Goal: Task Accomplishment & Management: Manage account settings

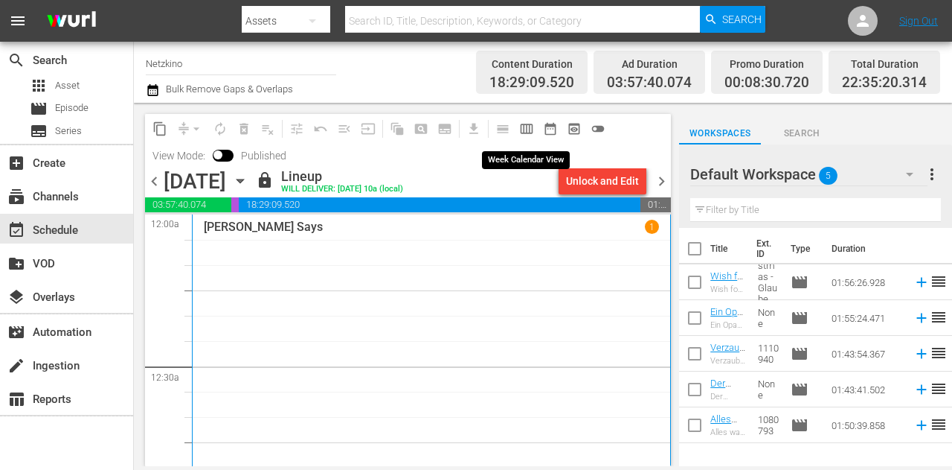
click at [526, 128] on span "calendar_view_week_outlined" at bounding box center [526, 128] width 15 height 15
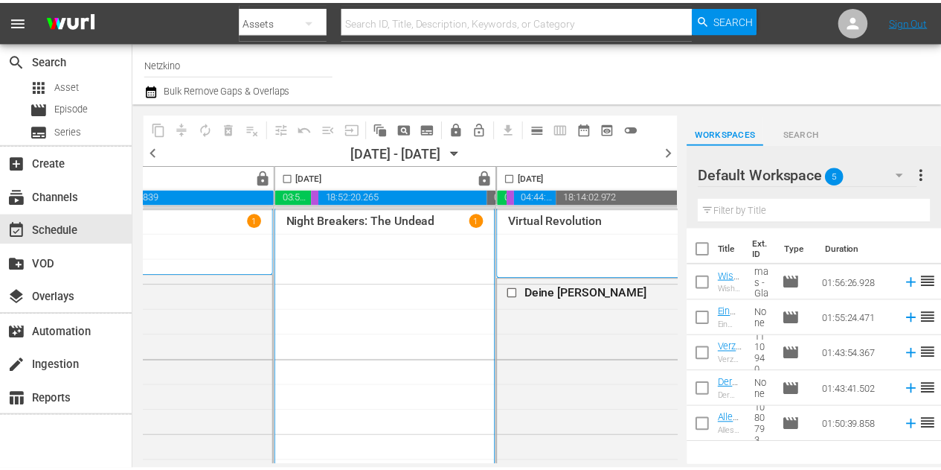
scroll to position [0, 555]
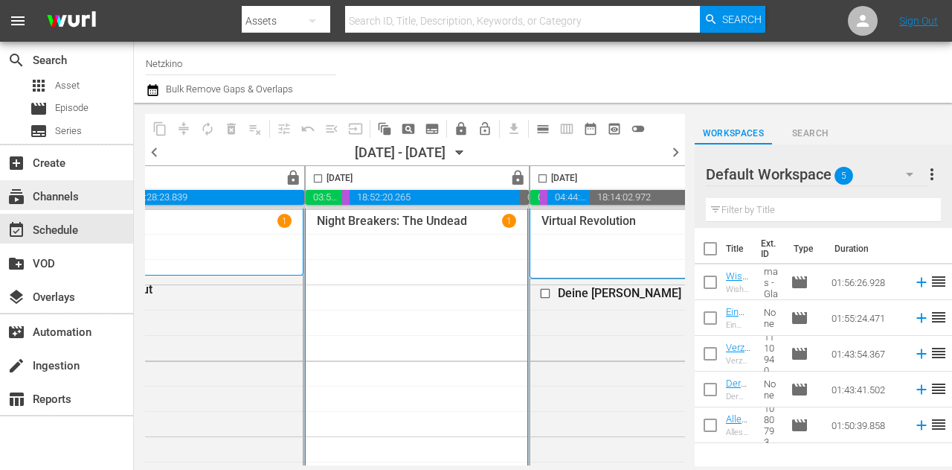
click at [75, 194] on div "subscriptions Channels" at bounding box center [41, 194] width 83 height 13
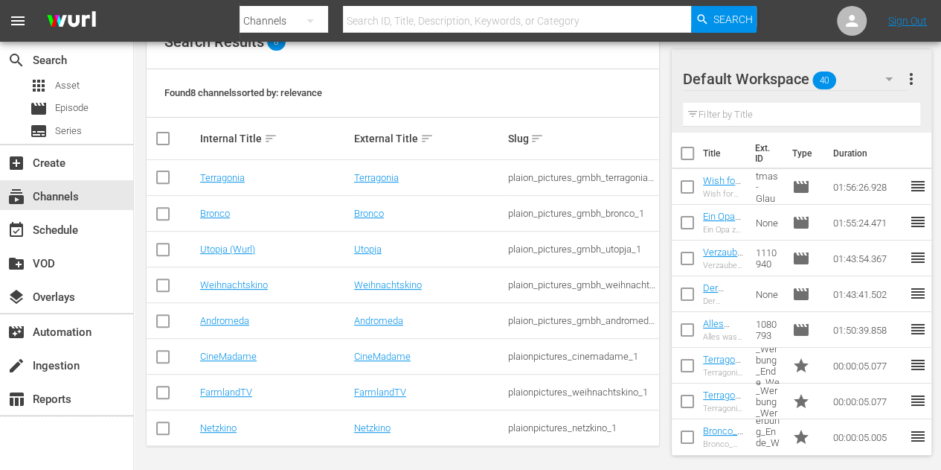
scroll to position [179, 0]
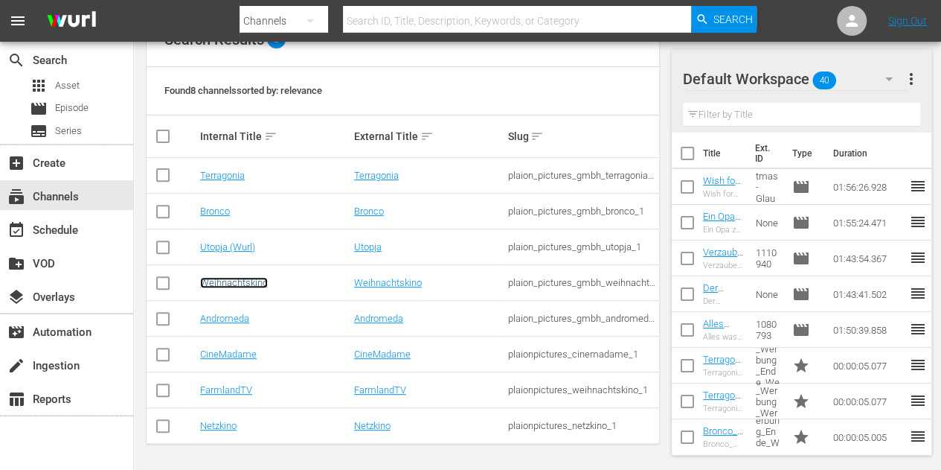
click at [234, 280] on link "Weihnachtskino" at bounding box center [234, 282] width 68 height 11
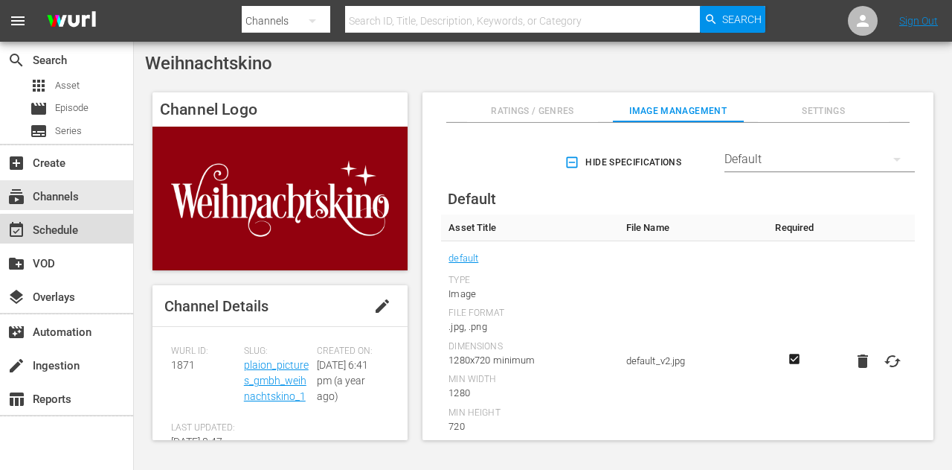
click at [100, 232] on div "event_available Schedule" at bounding box center [66, 229] width 133 height 30
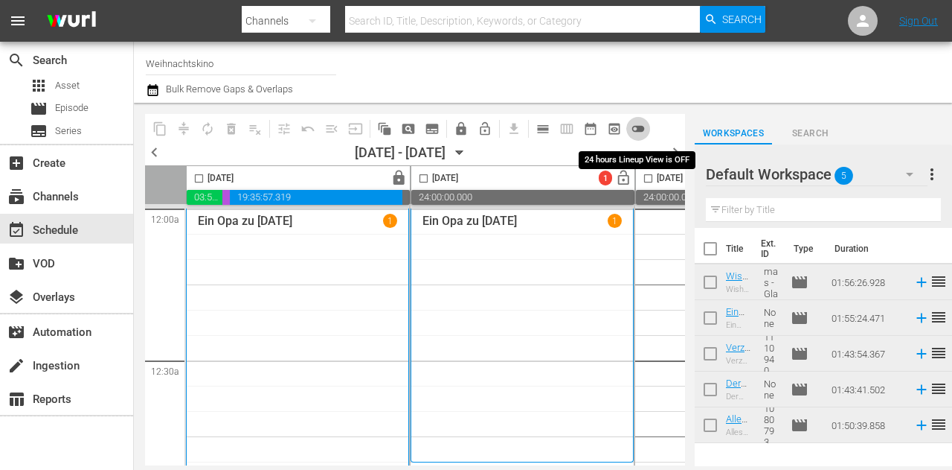
click at [640, 127] on span "toggle_off" at bounding box center [638, 128] width 15 height 15
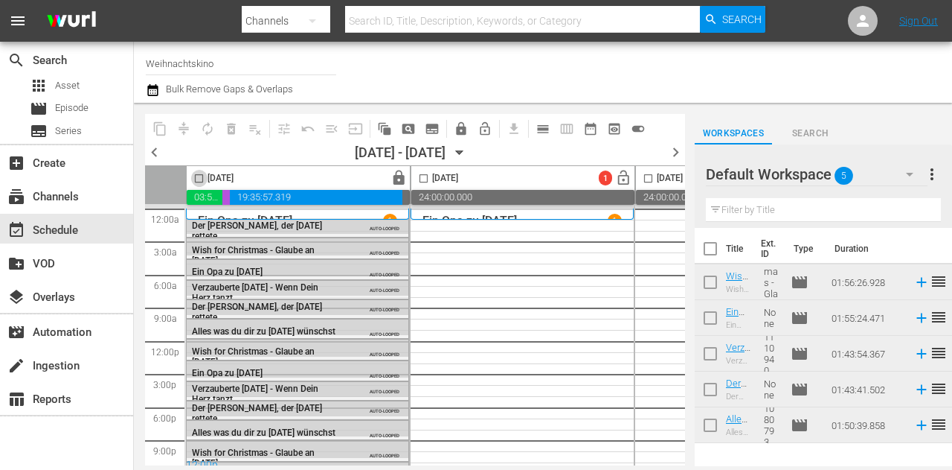
click at [198, 176] on input "checkbox" at bounding box center [198, 181] width 17 height 17
drag, startPoint x: 198, startPoint y: 181, endPoint x: 211, endPoint y: 182, distance: 13.5
click at [198, 181] on input "checkbox" at bounding box center [198, 181] width 17 height 17
checkbox input "false"
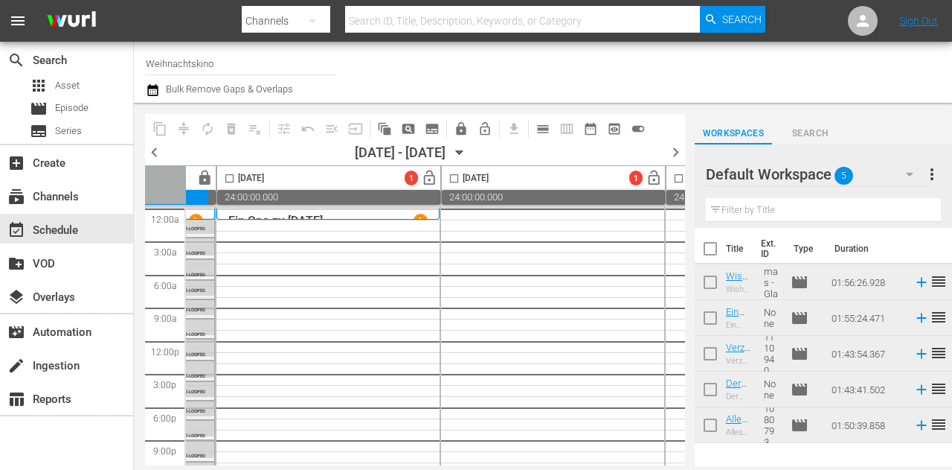
scroll to position [0, 190]
click at [889, 167] on div "Default Workspace 5" at bounding box center [817, 174] width 222 height 42
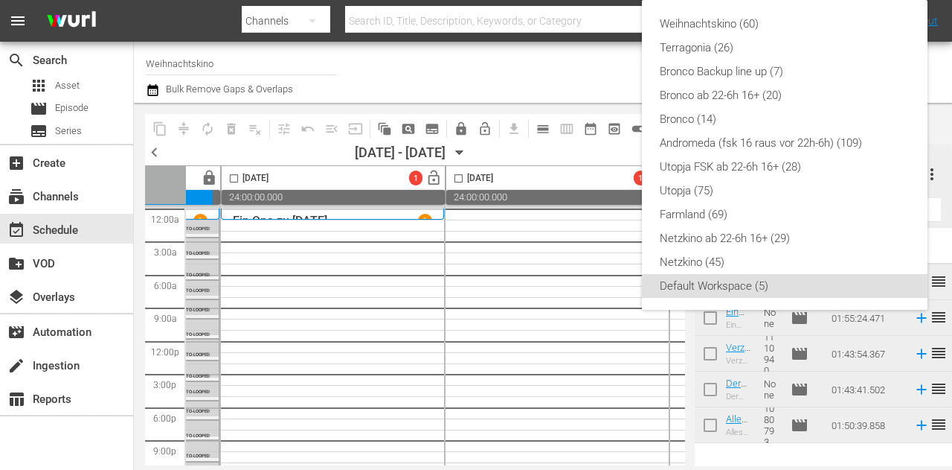
click at [763, 400] on div "Weihnachtskino (60) Terragonia (26) Bronco Backup line up (7) Bronco ab 22-6h 1…" at bounding box center [476, 235] width 952 height 470
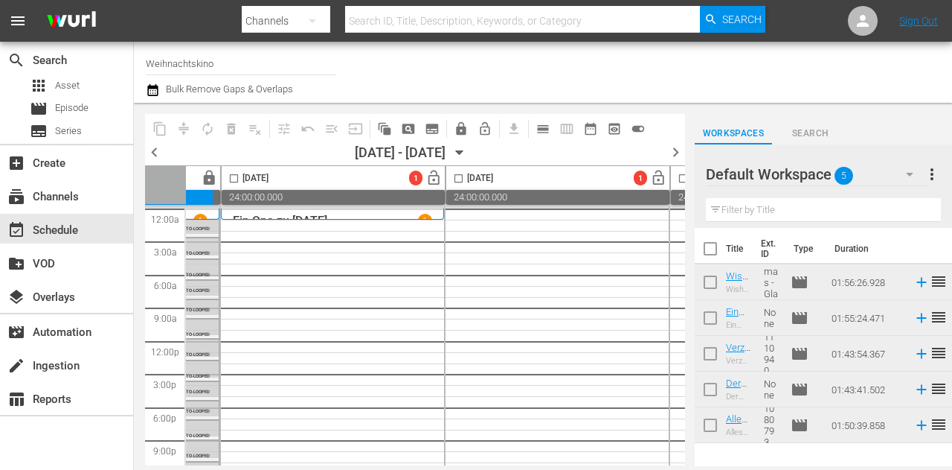
click at [711, 242] on input "checkbox" at bounding box center [710, 251] width 31 height 31
checkbox input "true"
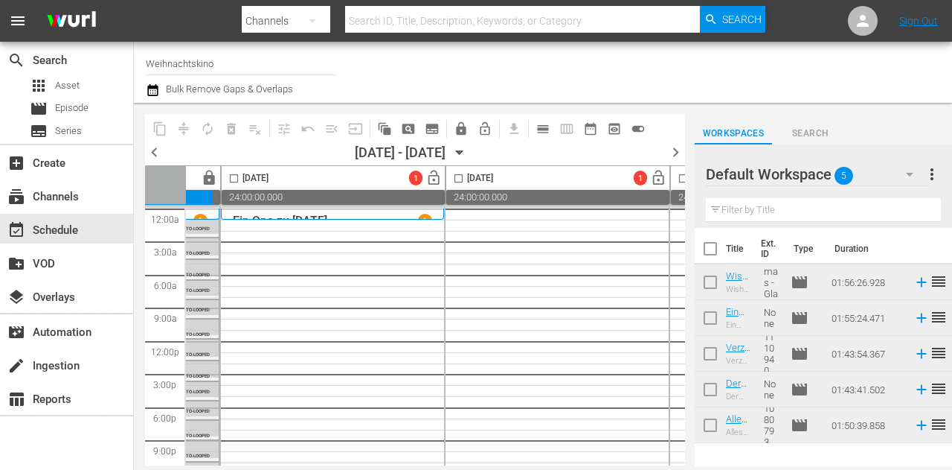
checkbox input "true"
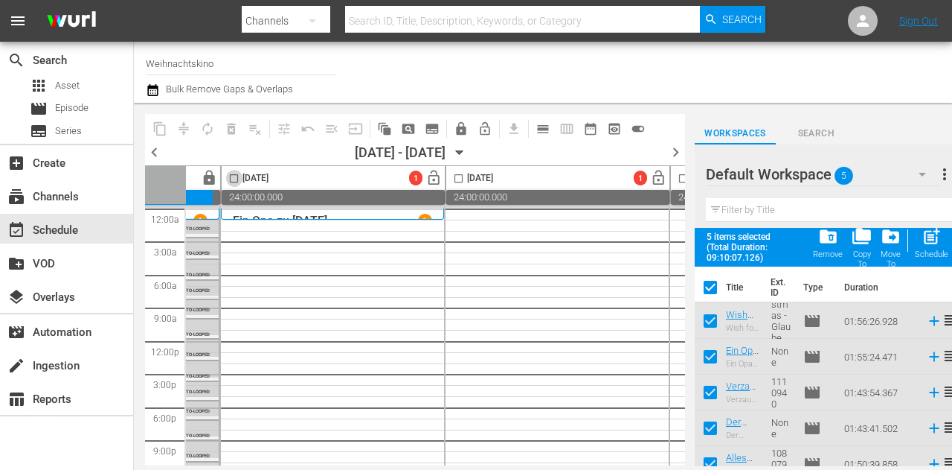
click at [232, 176] on input "checkbox" at bounding box center [233, 181] width 17 height 17
checkbox input "true"
click at [937, 238] on span "post_add" at bounding box center [932, 236] width 20 height 20
checkbox input "false"
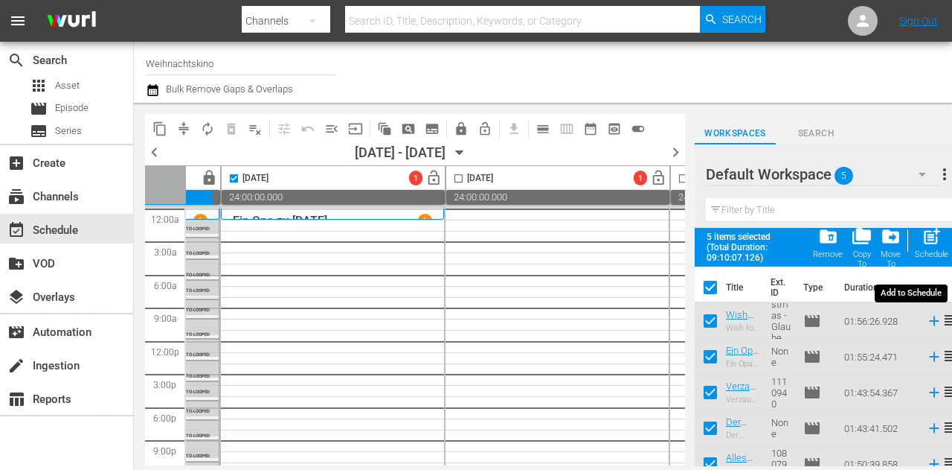
checkbox input "false"
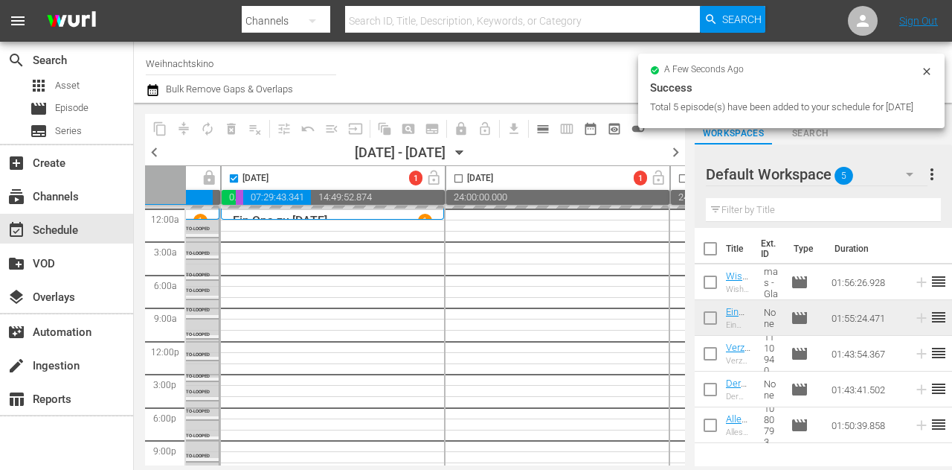
checkbox input "false"
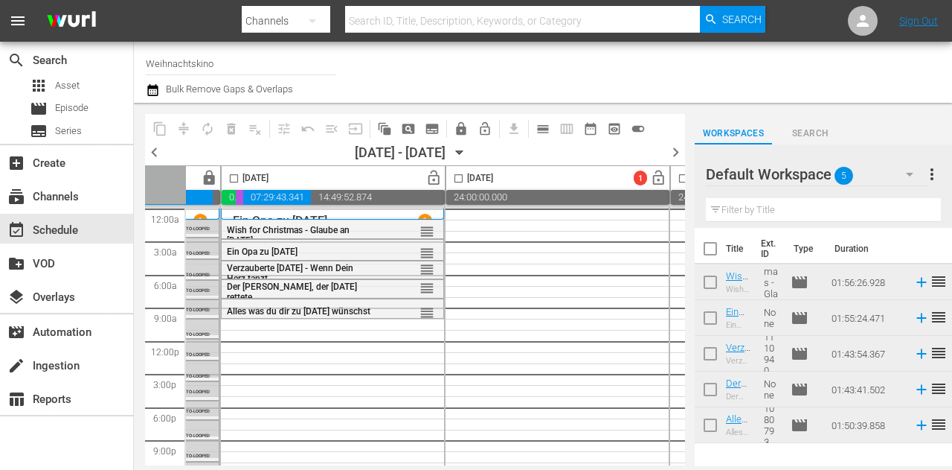
click at [711, 249] on input "checkbox" at bounding box center [710, 251] width 31 height 31
checkbox input "true"
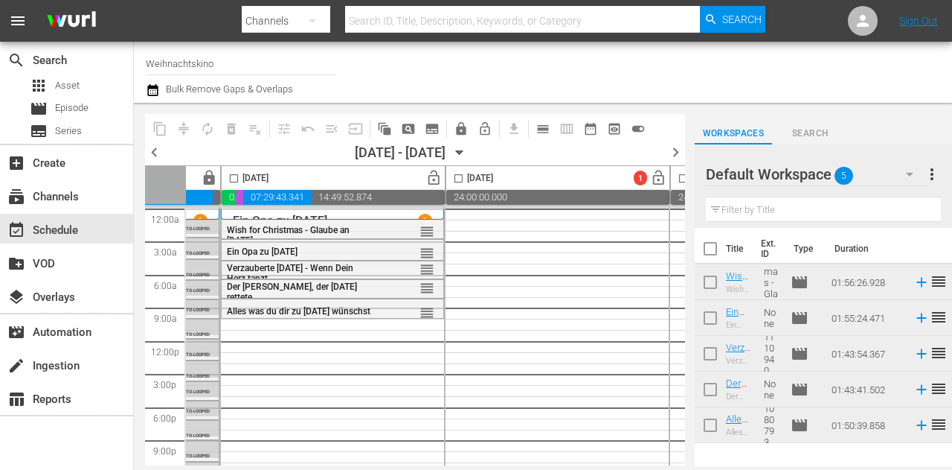
checkbox input "true"
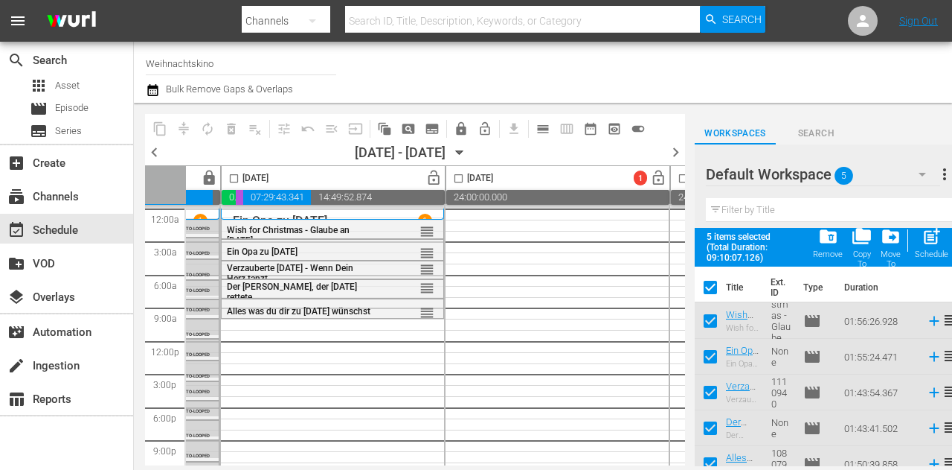
click at [229, 182] on input "checkbox" at bounding box center [233, 181] width 17 height 17
checkbox input "true"
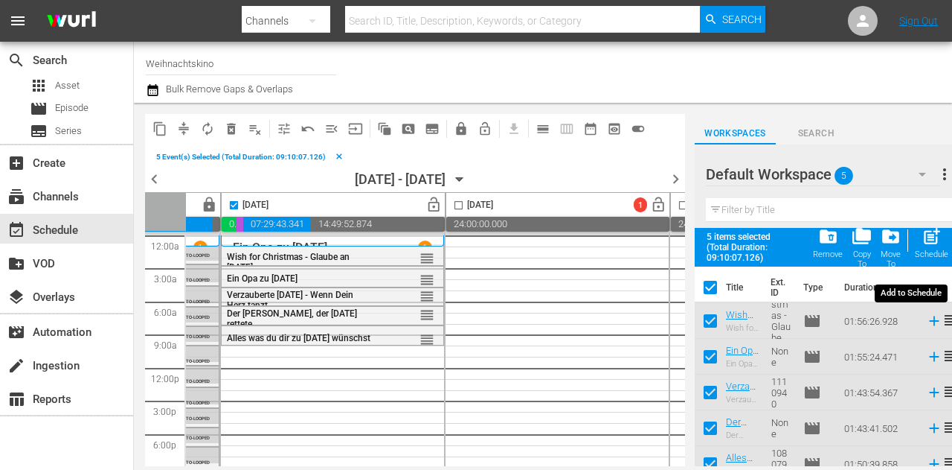
click at [924, 242] on span "post_add" at bounding box center [932, 236] width 20 height 20
checkbox input "false"
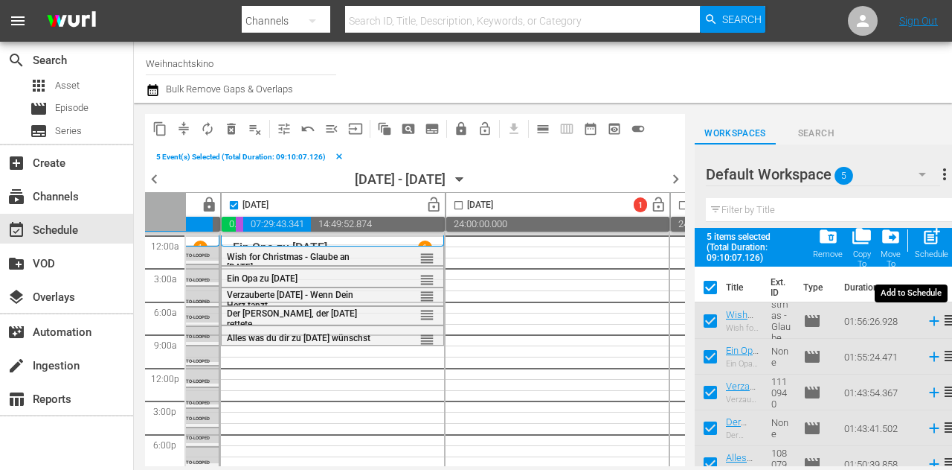
checkbox input "false"
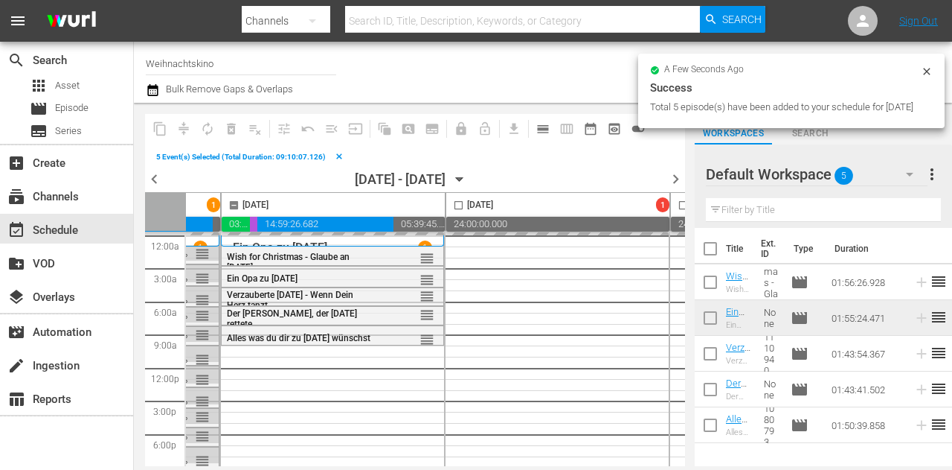
checkbox input "false"
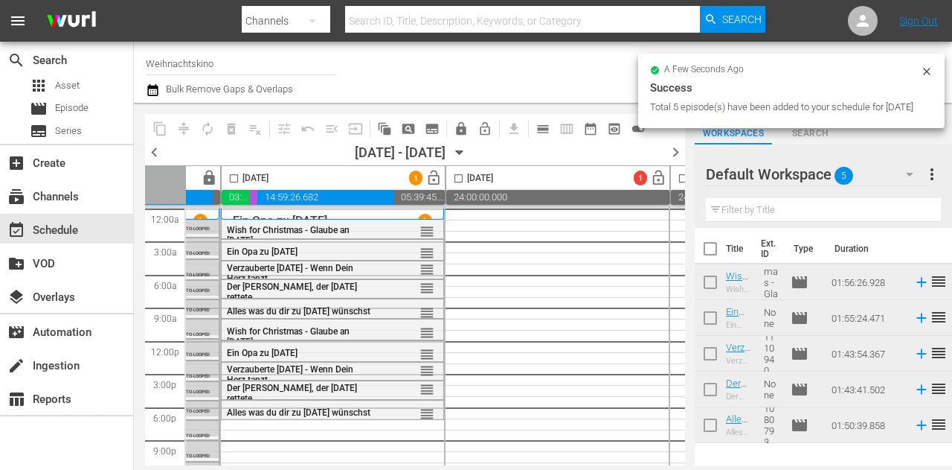
click at [716, 248] on input "checkbox" at bounding box center [710, 251] width 31 height 31
checkbox input "true"
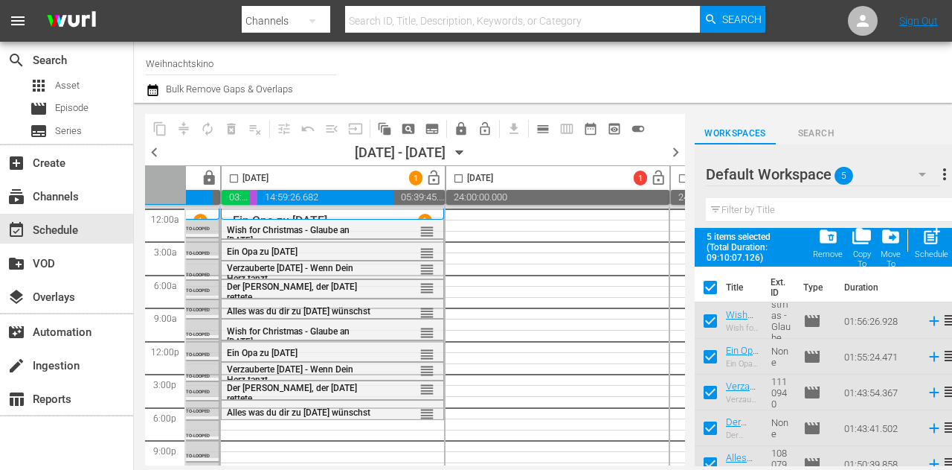
checkbox input "true"
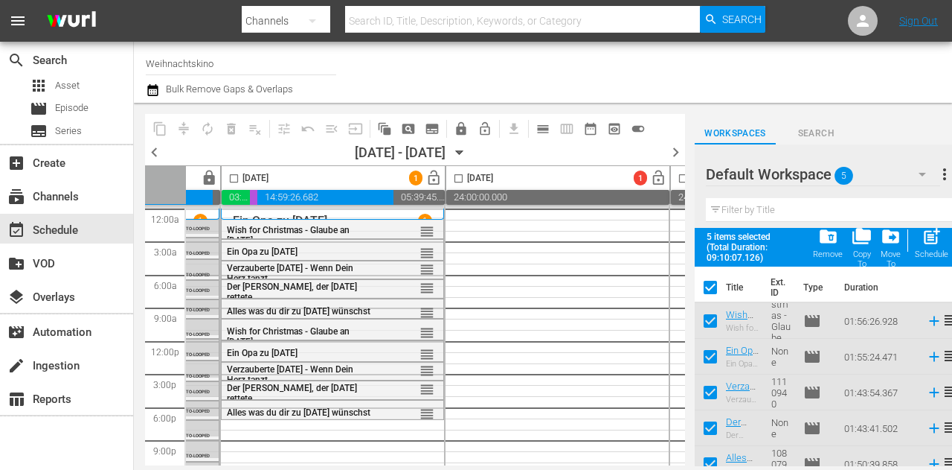
click at [231, 179] on input "checkbox" at bounding box center [233, 181] width 17 height 17
checkbox input "true"
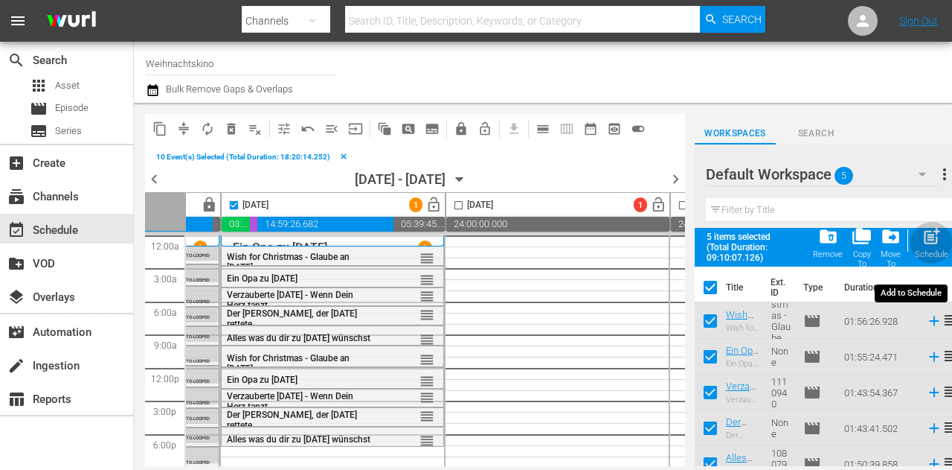
click at [936, 247] on div "post_add Schedule" at bounding box center [931, 242] width 33 height 33
checkbox input "false"
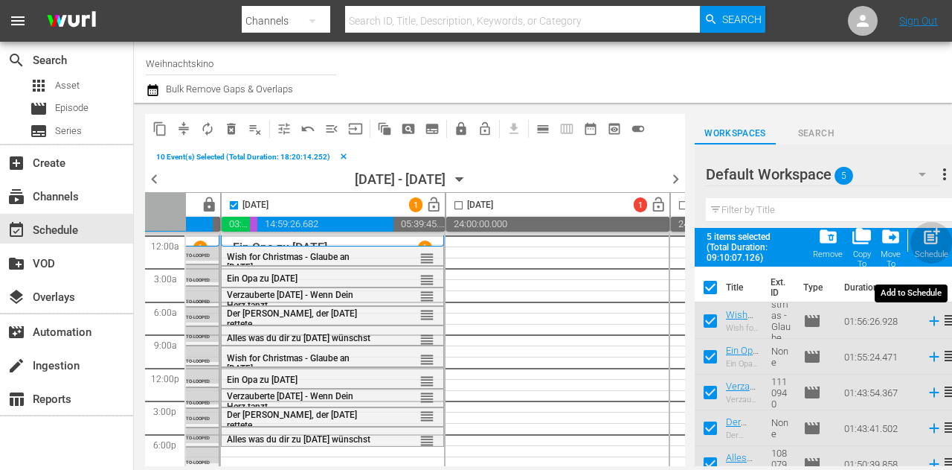
checkbox input "false"
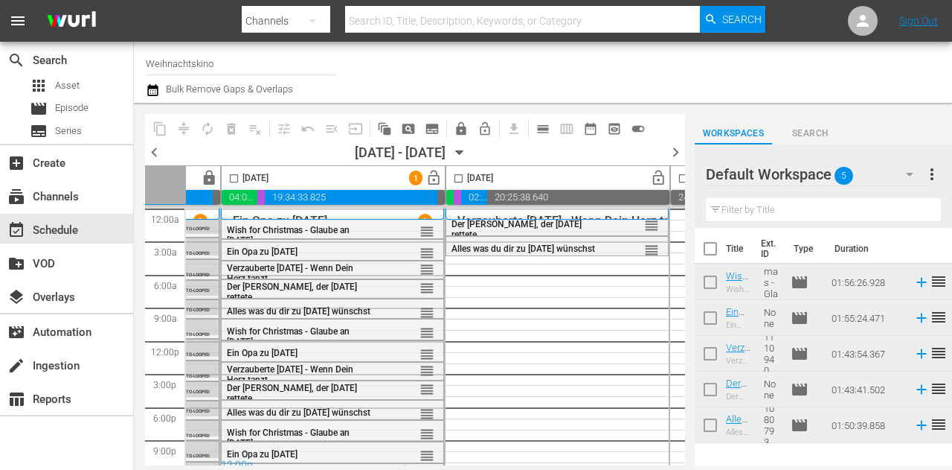
click at [231, 176] on input "checkbox" at bounding box center [233, 181] width 17 height 17
checkbox input "true"
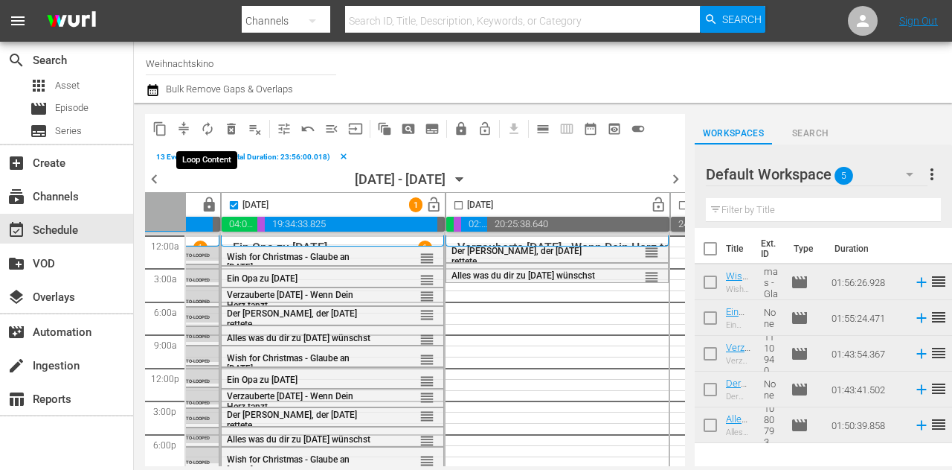
click at [207, 129] on span "autorenew_outlined" at bounding box center [207, 128] width 15 height 15
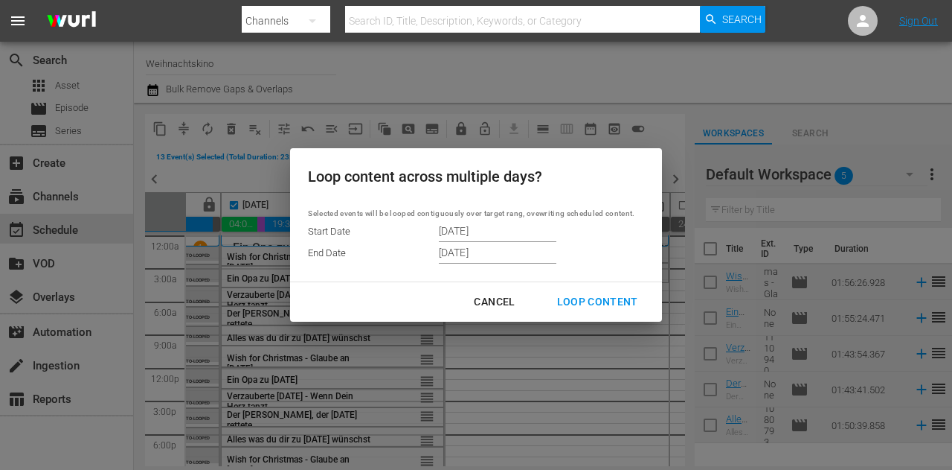
click at [487, 307] on div "Cancel" at bounding box center [494, 301] width 65 height 19
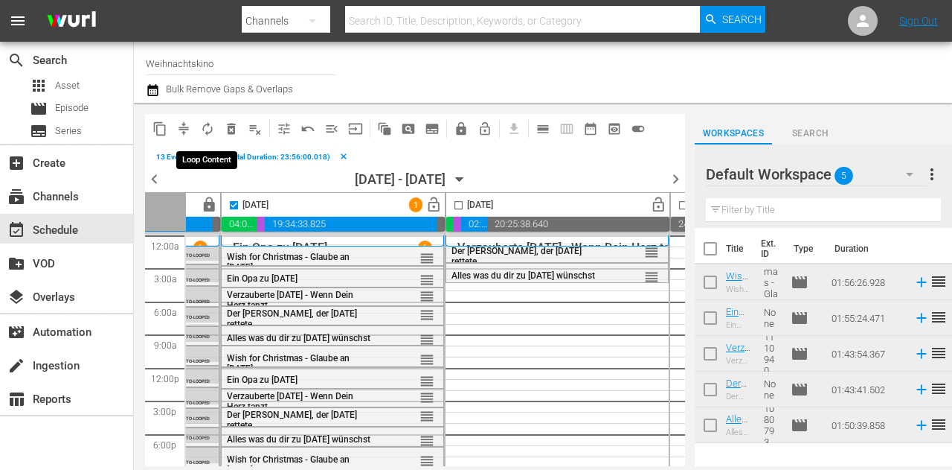
click at [205, 129] on span "autorenew_outlined" at bounding box center [207, 128] width 15 height 15
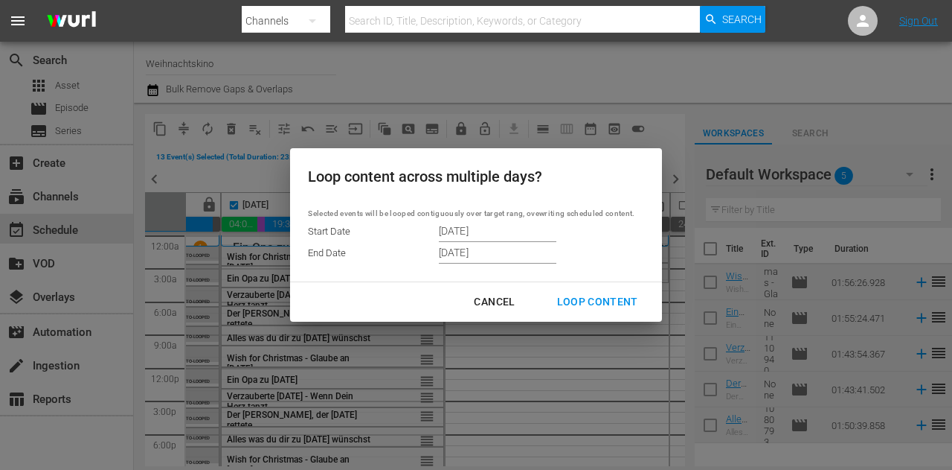
click at [496, 231] on input "[DATE]" at bounding box center [498, 230] width 118 height 22
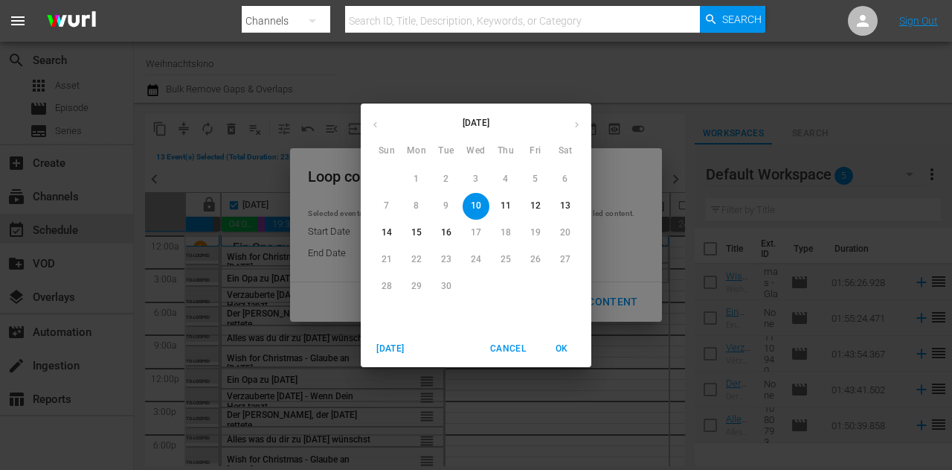
click at [533, 208] on p "12" at bounding box center [536, 205] width 10 height 13
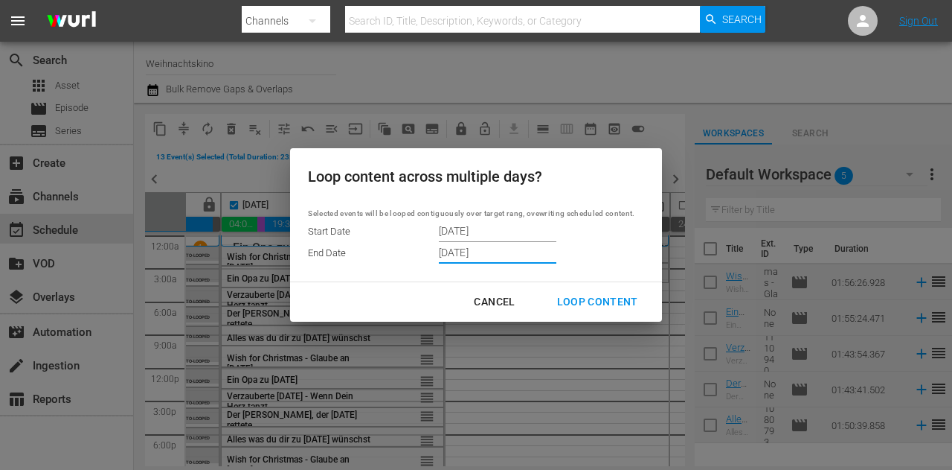
click at [517, 253] on input "[DATE]" at bounding box center [498, 253] width 118 height 22
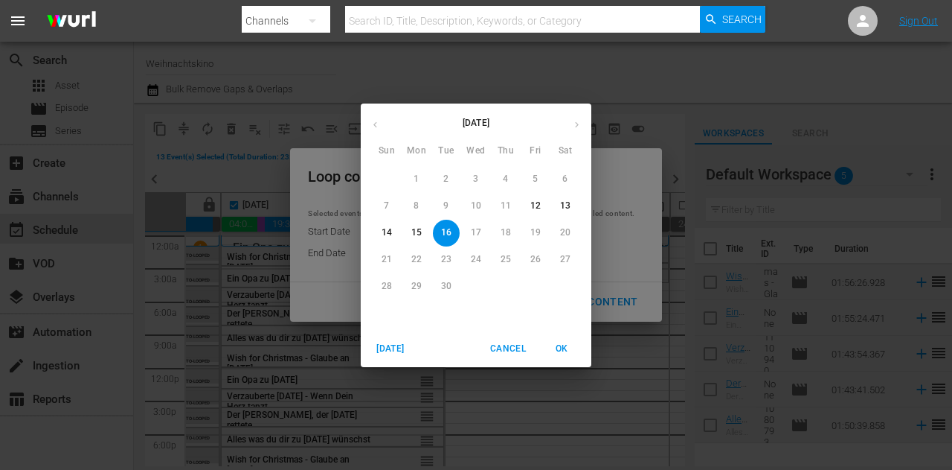
click at [562, 347] on span "OK" at bounding box center [562, 349] width 36 height 16
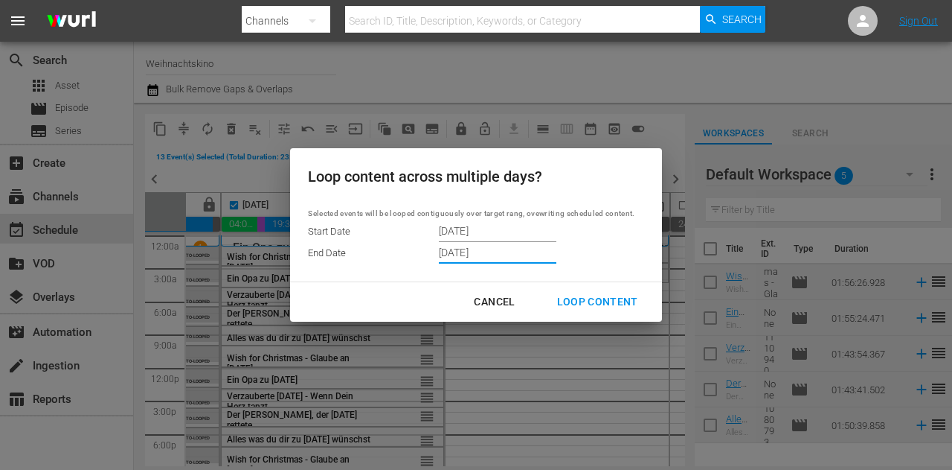
click at [585, 304] on div "Loop Content" at bounding box center [597, 301] width 105 height 19
type input "[DATE]"
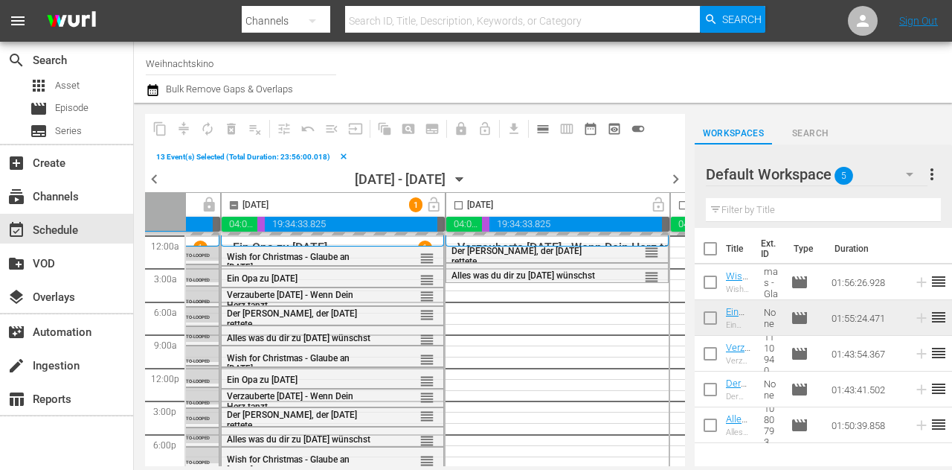
checkbox input "false"
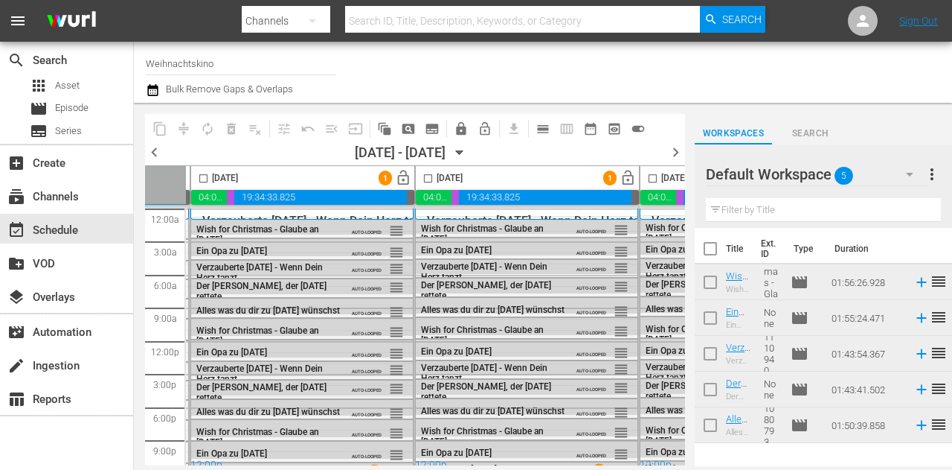
scroll to position [0, 449]
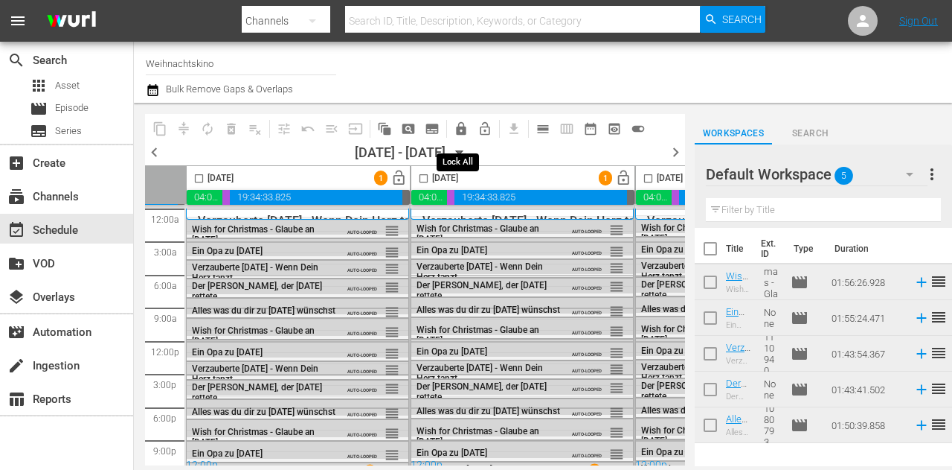
click at [464, 129] on span "lock" at bounding box center [461, 128] width 15 height 15
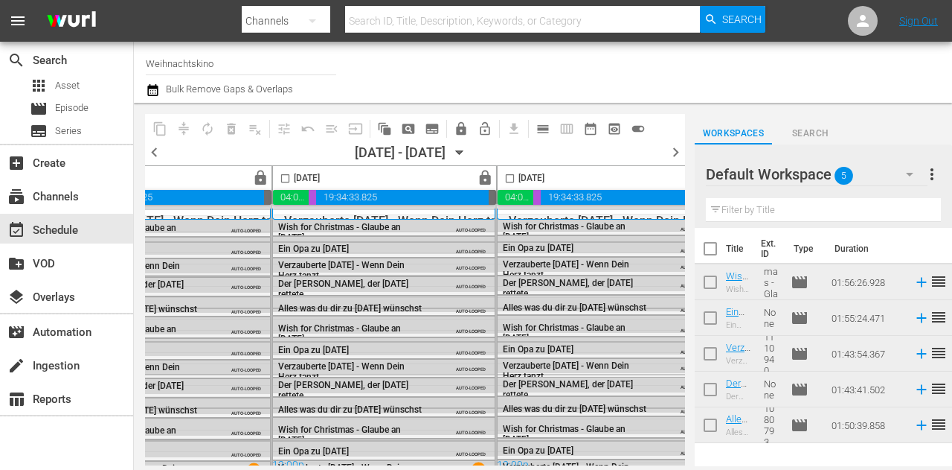
scroll to position [0, 1079]
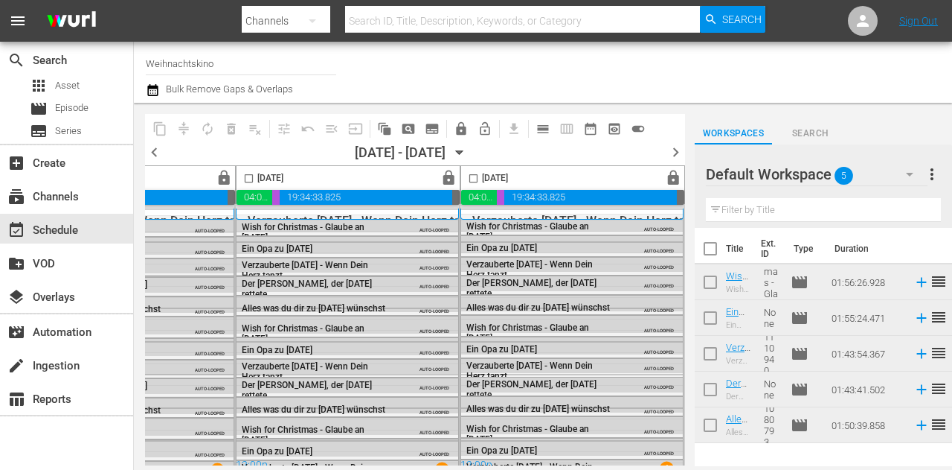
click at [681, 153] on span "chevron_right" at bounding box center [676, 152] width 19 height 19
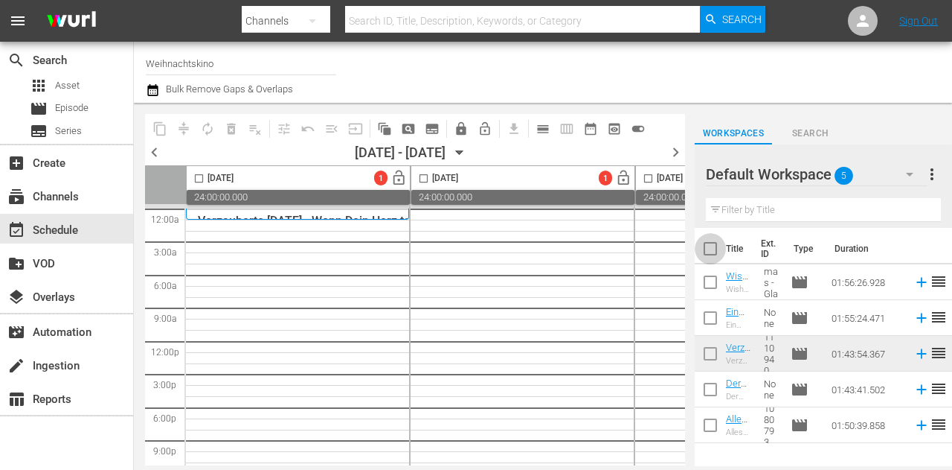
click at [711, 254] on input "checkbox" at bounding box center [710, 251] width 31 height 31
checkbox input "true"
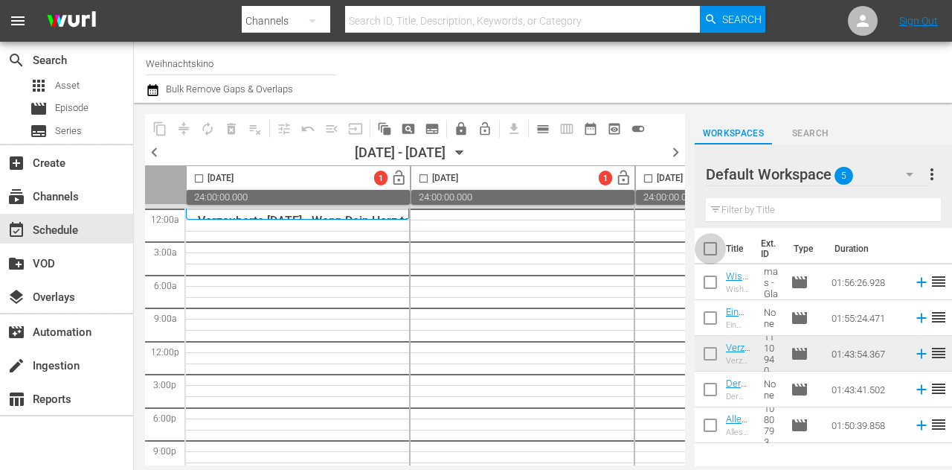
checkbox input "true"
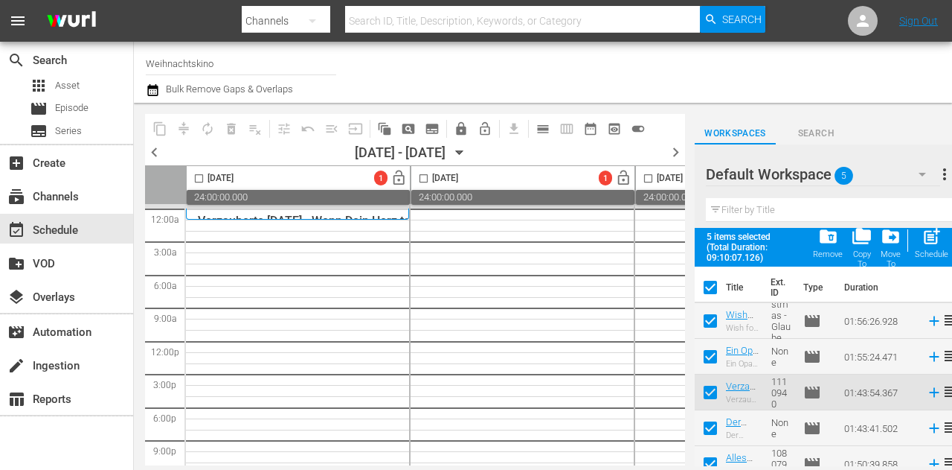
click at [198, 178] on input "checkbox" at bounding box center [198, 181] width 17 height 17
checkbox input "true"
click at [934, 249] on div "Schedule" at bounding box center [931, 254] width 33 height 10
checkbox input "false"
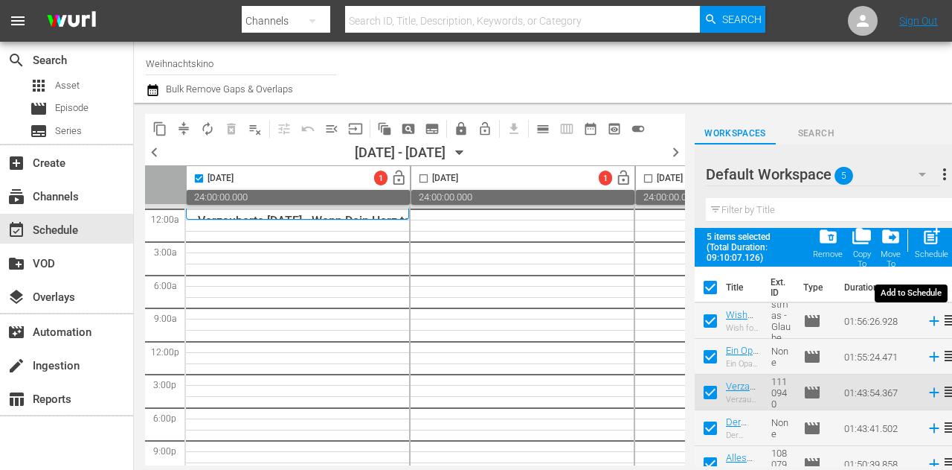
checkbox input "false"
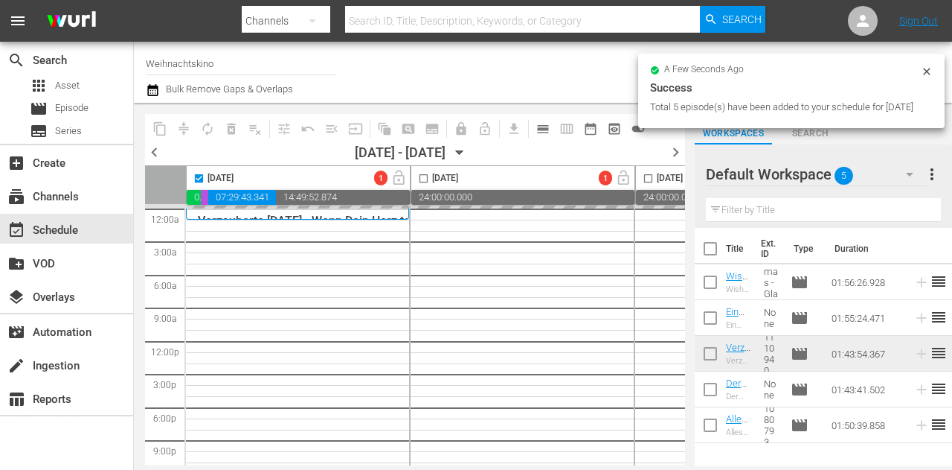
checkbox input "false"
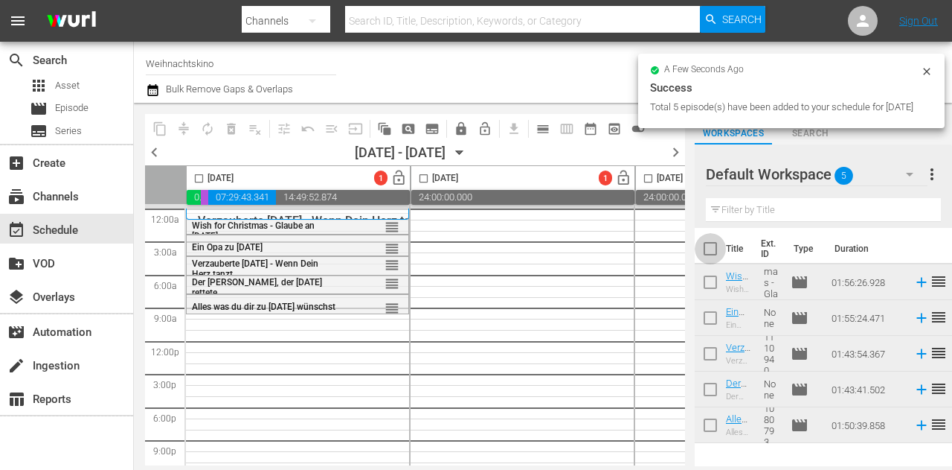
click at [707, 251] on input "checkbox" at bounding box center [710, 251] width 31 height 31
checkbox input "true"
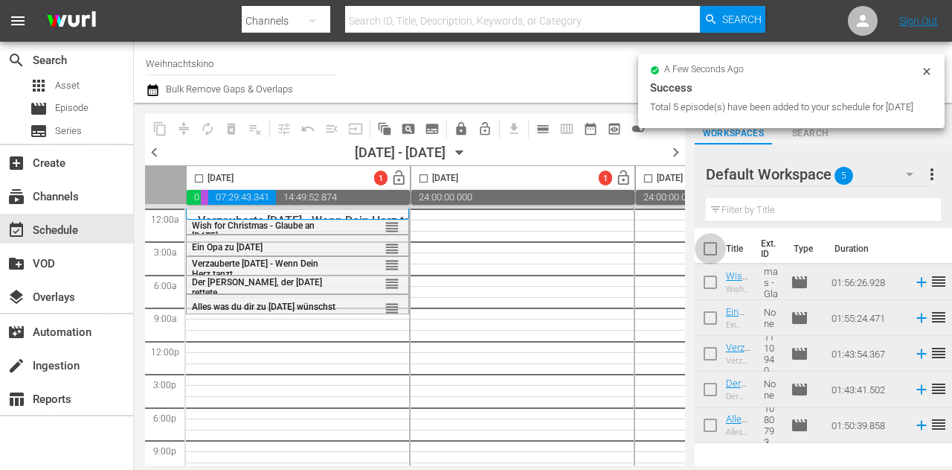
checkbox input "true"
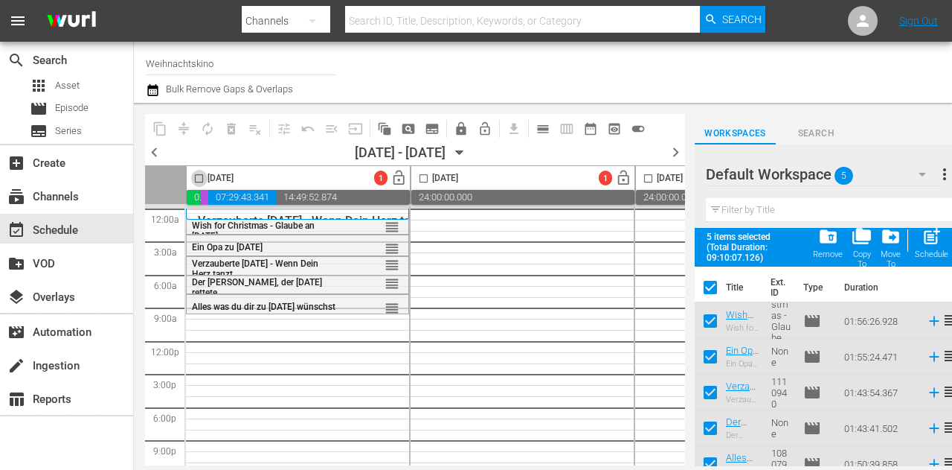
drag, startPoint x: 193, startPoint y: 179, endPoint x: 205, endPoint y: 181, distance: 11.3
click at [193, 179] on input "checkbox" at bounding box center [198, 181] width 17 height 17
checkbox input "true"
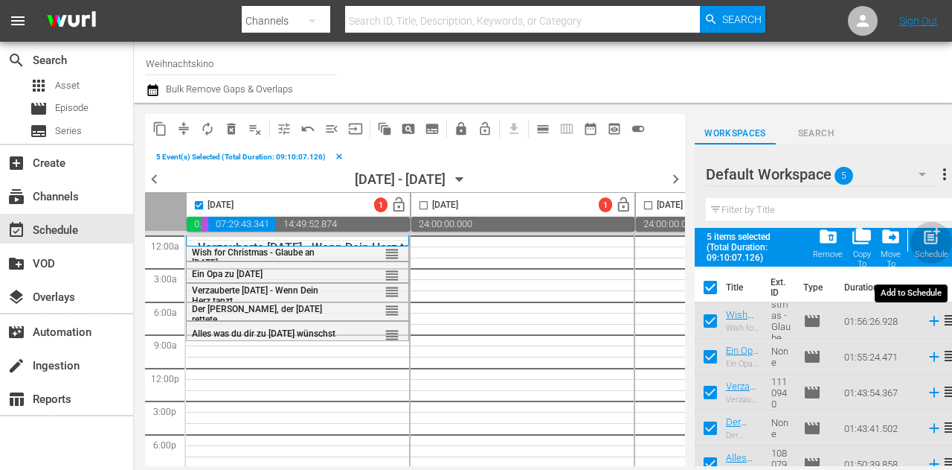
click at [937, 240] on span "post_add" at bounding box center [932, 236] width 20 height 20
checkbox input "false"
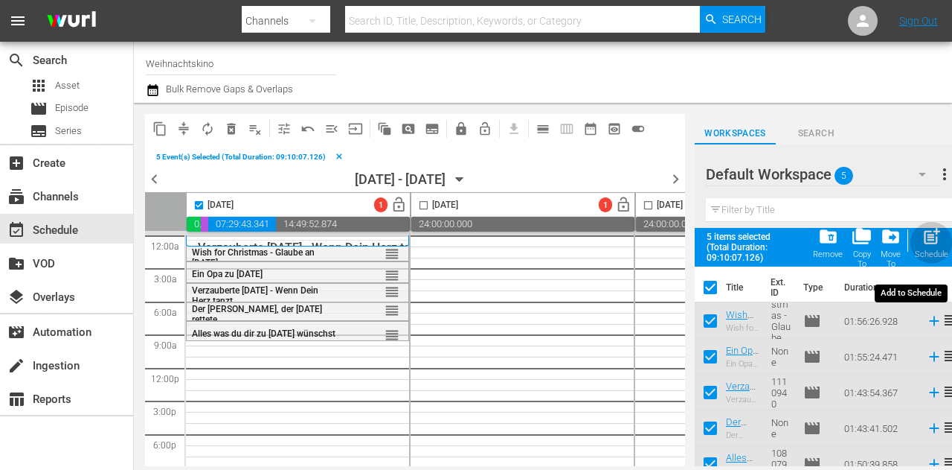
checkbox input "false"
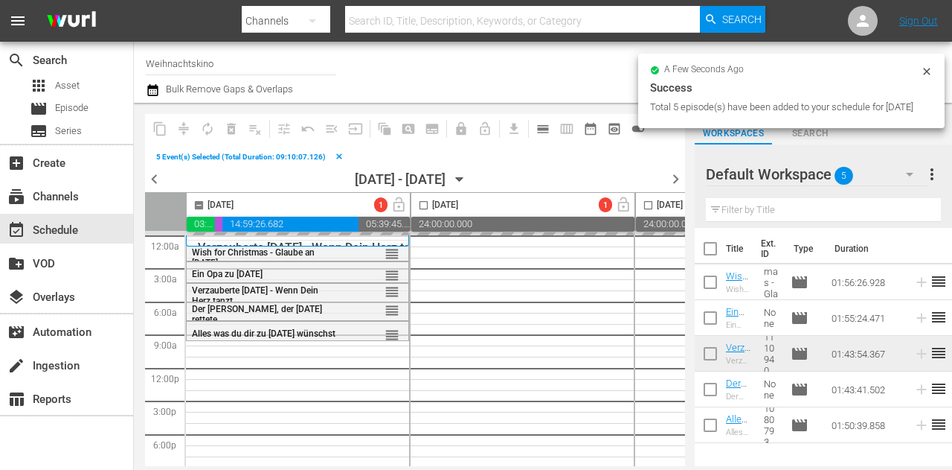
checkbox input "false"
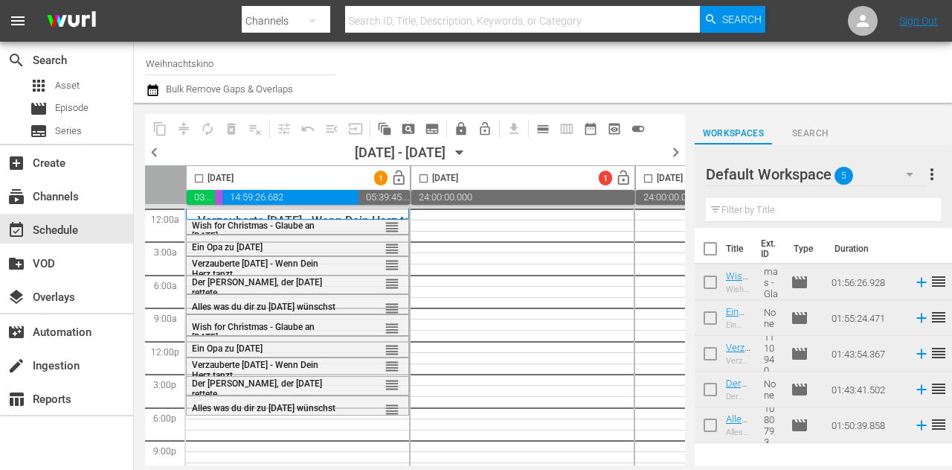
click at [710, 251] on input "checkbox" at bounding box center [710, 251] width 31 height 31
checkbox input "true"
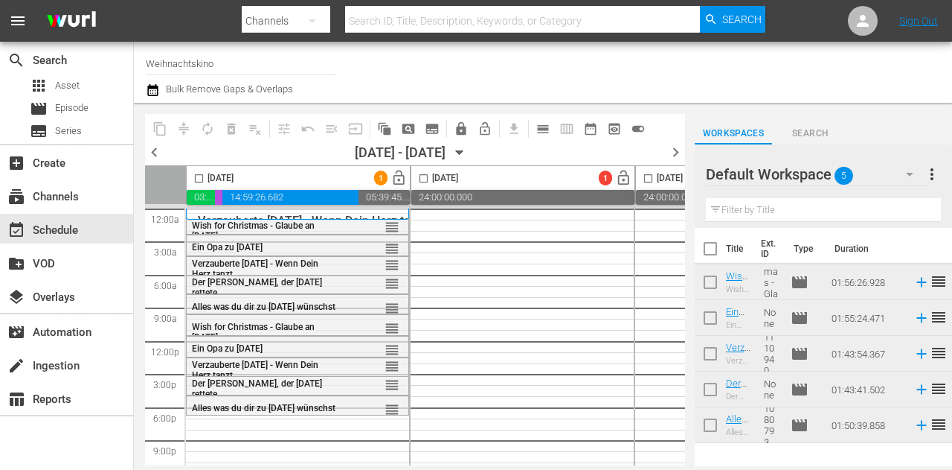
checkbox input "true"
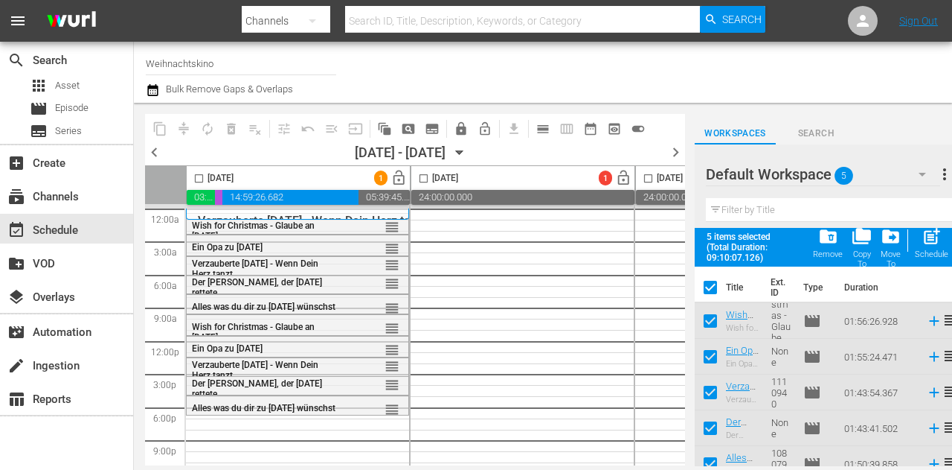
click at [199, 178] on input "checkbox" at bounding box center [198, 181] width 17 height 17
checkbox input "true"
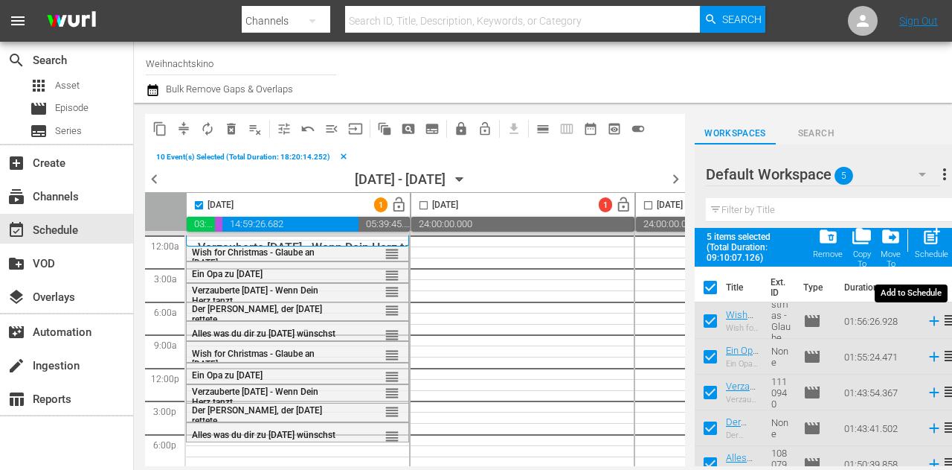
click at [936, 248] on div "post_add Schedule" at bounding box center [931, 242] width 33 height 33
checkbox input "false"
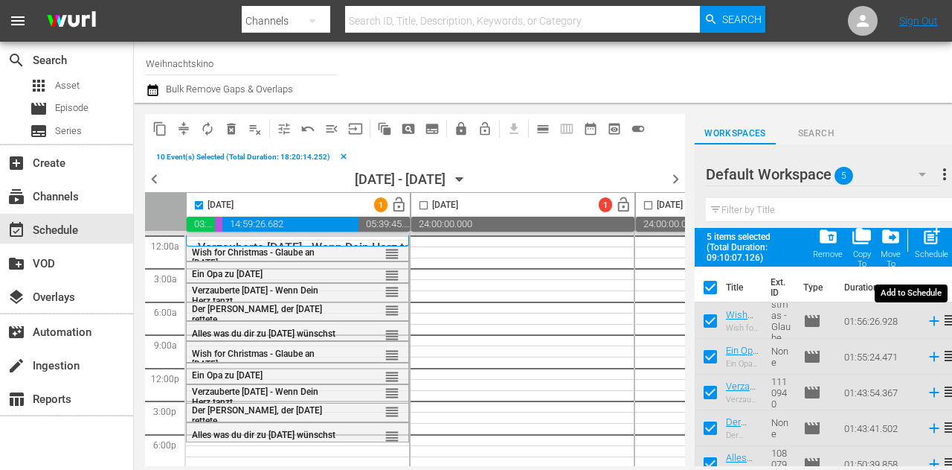
checkbox input "false"
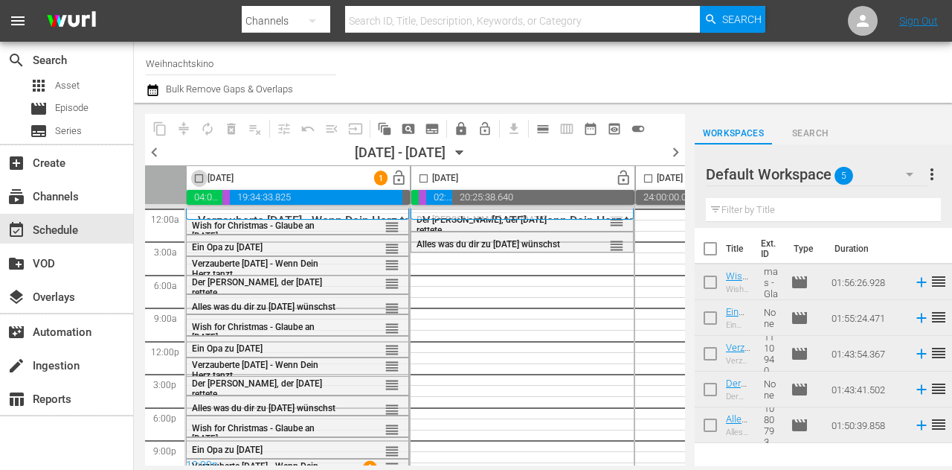
click at [195, 180] on input "checkbox" at bounding box center [198, 181] width 17 height 17
checkbox input "true"
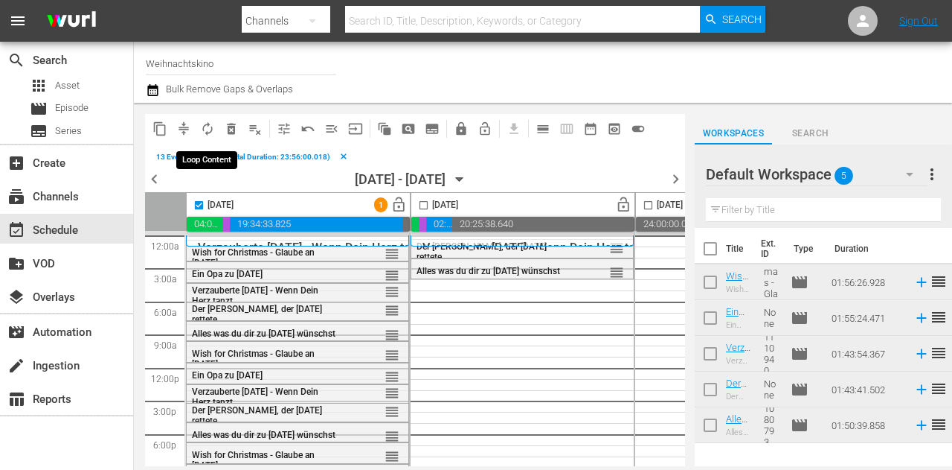
click at [207, 130] on span "autorenew_outlined" at bounding box center [207, 128] width 15 height 15
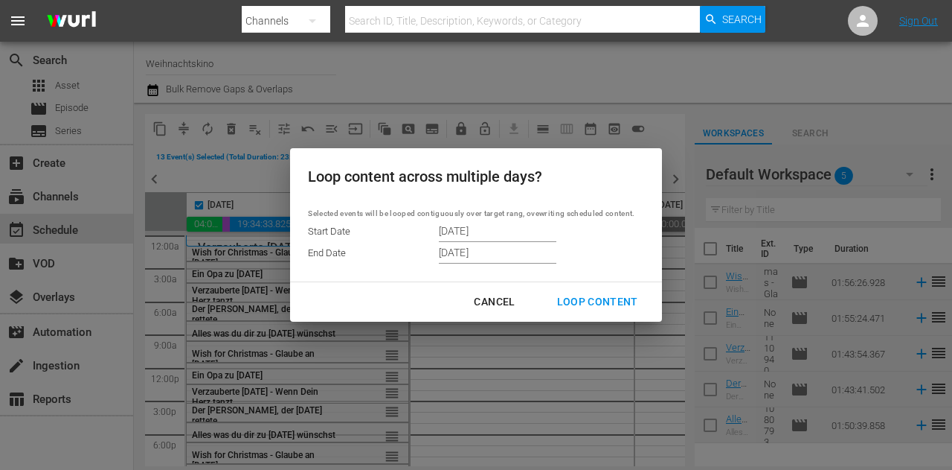
click at [487, 306] on div "Cancel" at bounding box center [494, 301] width 65 height 19
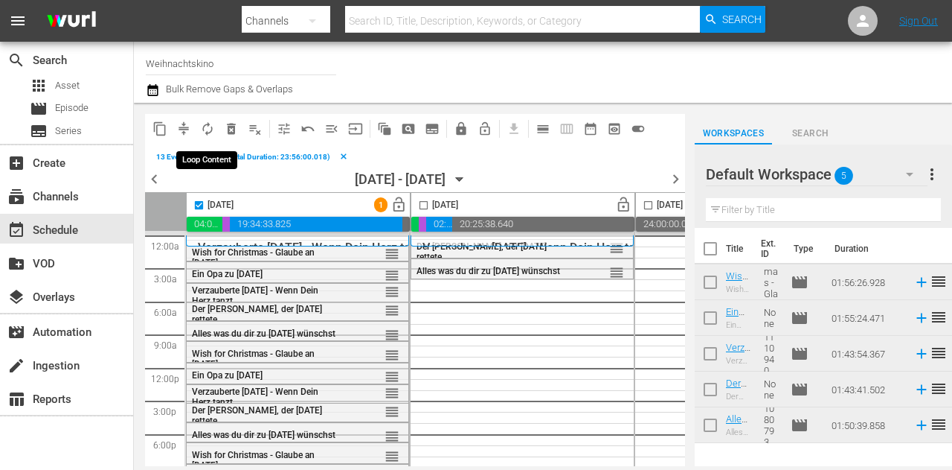
click at [207, 126] on span "autorenew_outlined" at bounding box center [207, 128] width 15 height 15
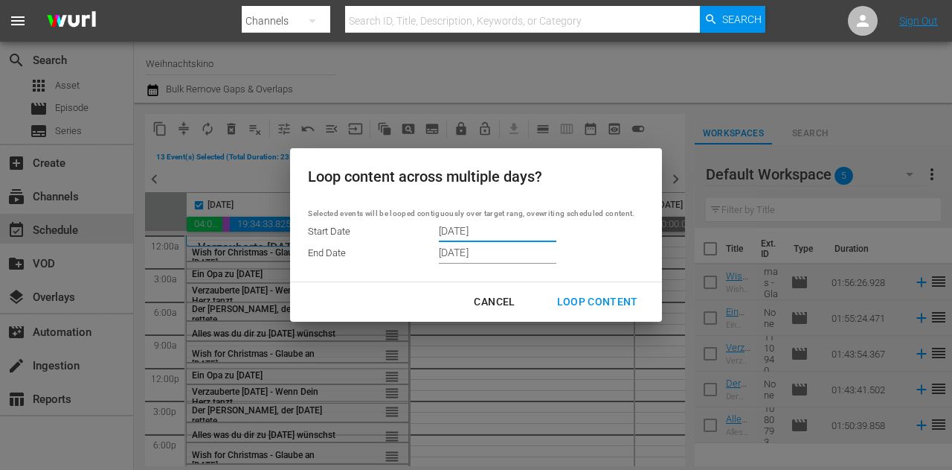
click at [510, 237] on input "[DATE]" at bounding box center [498, 230] width 118 height 22
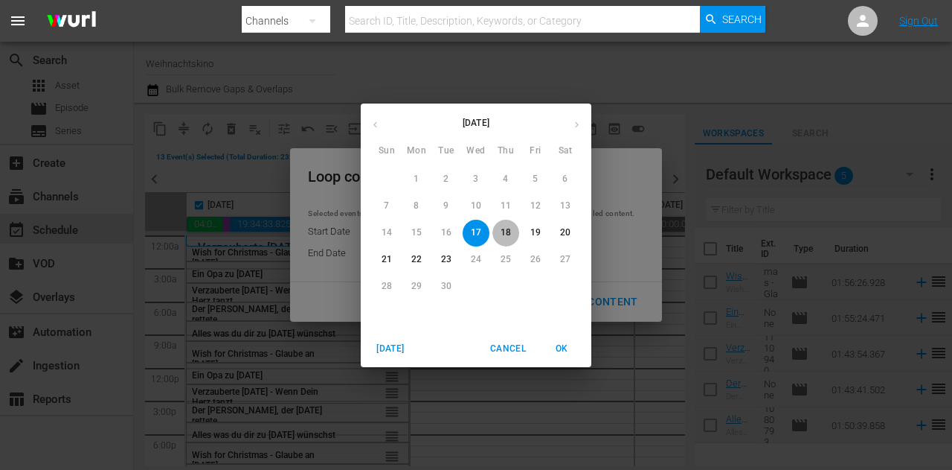
click at [513, 237] on span "18" at bounding box center [506, 232] width 27 height 13
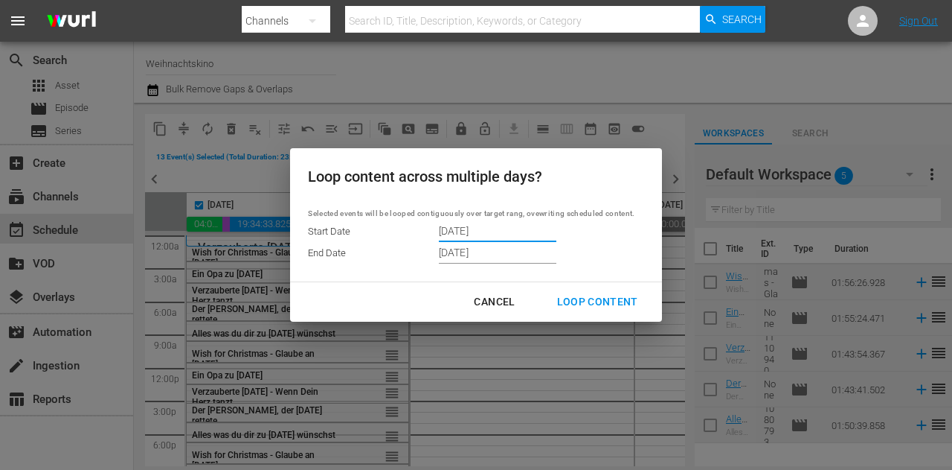
click at [592, 295] on div "Loop Content" at bounding box center [597, 301] width 105 height 19
type input "[DATE]"
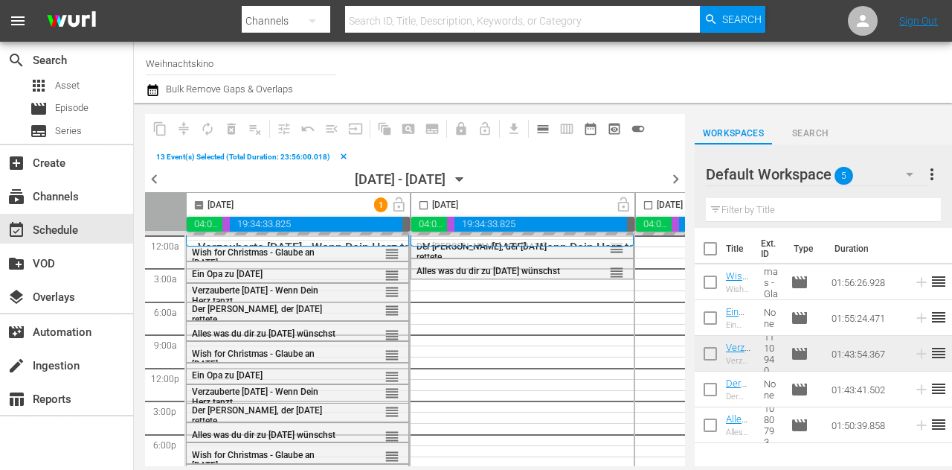
checkbox input "false"
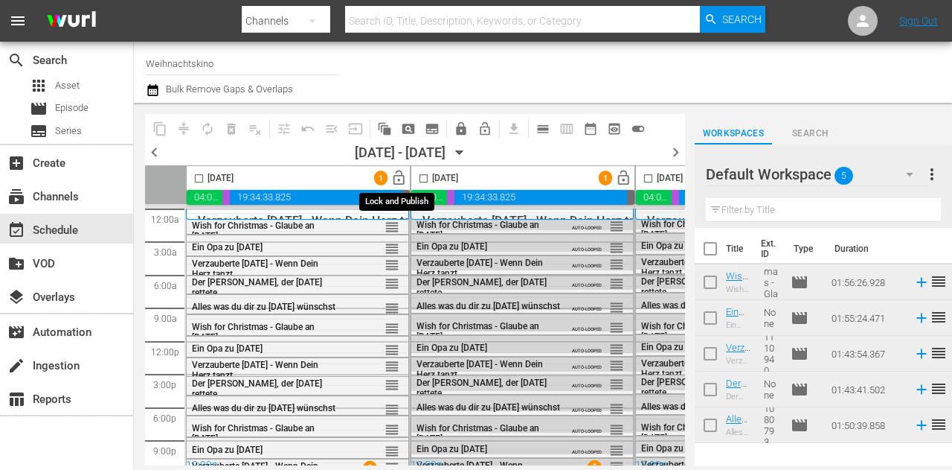
click at [403, 179] on span "lock_open" at bounding box center [399, 178] width 17 height 17
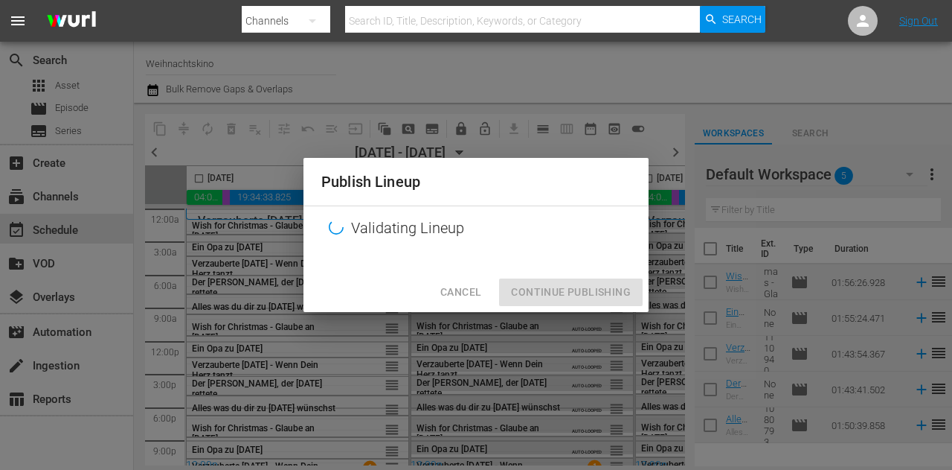
click at [467, 295] on div "Cancel Continue Publishing" at bounding box center [476, 291] width 345 height 39
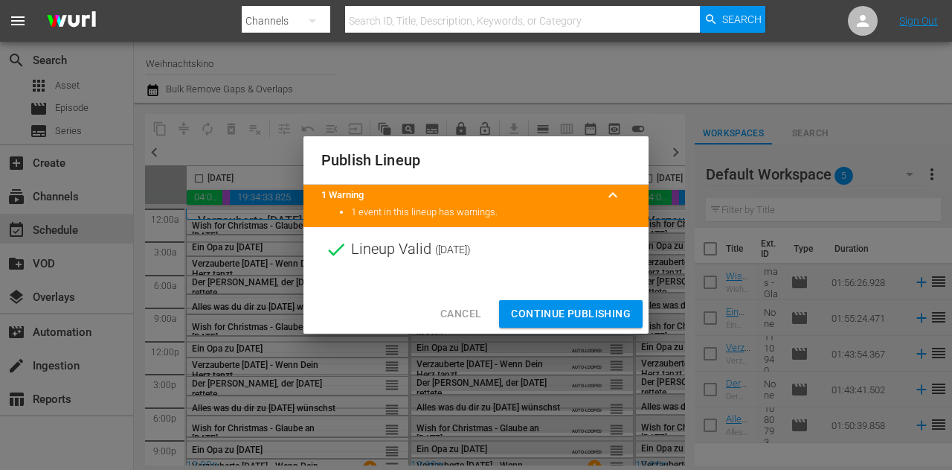
click at [467, 318] on span "Cancel" at bounding box center [460, 313] width 41 height 19
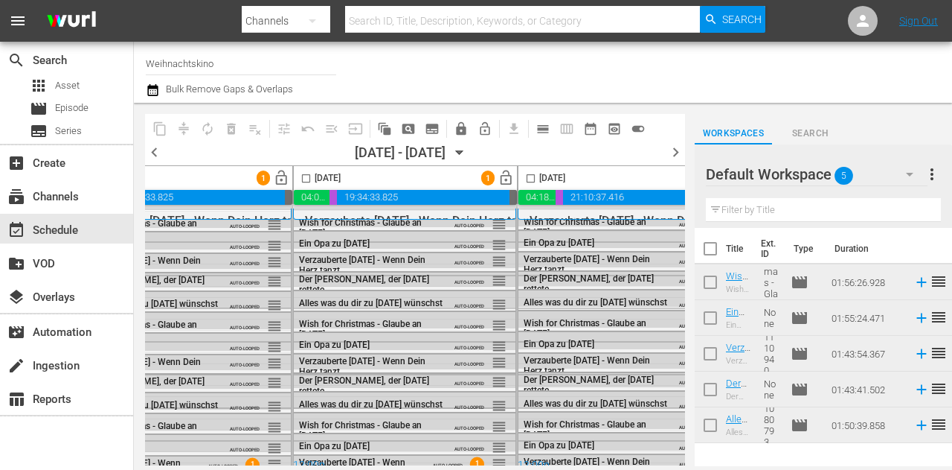
scroll to position [0, 972]
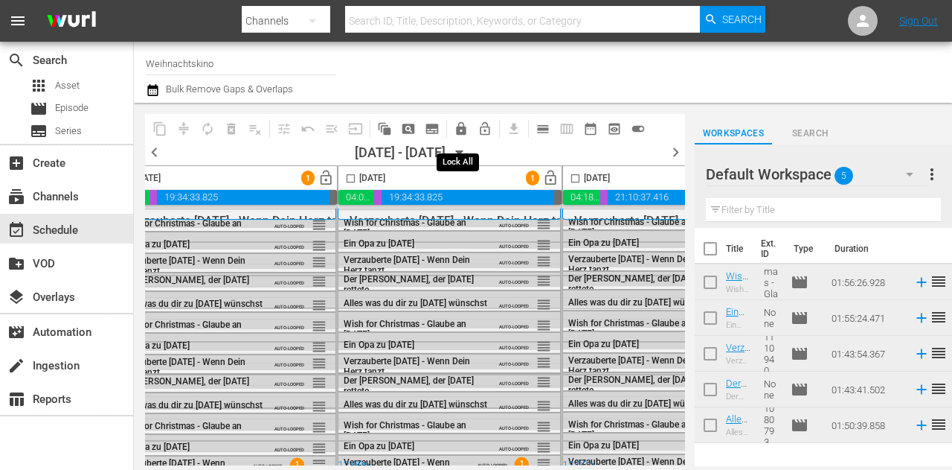
click at [463, 135] on span "lock" at bounding box center [461, 128] width 15 height 15
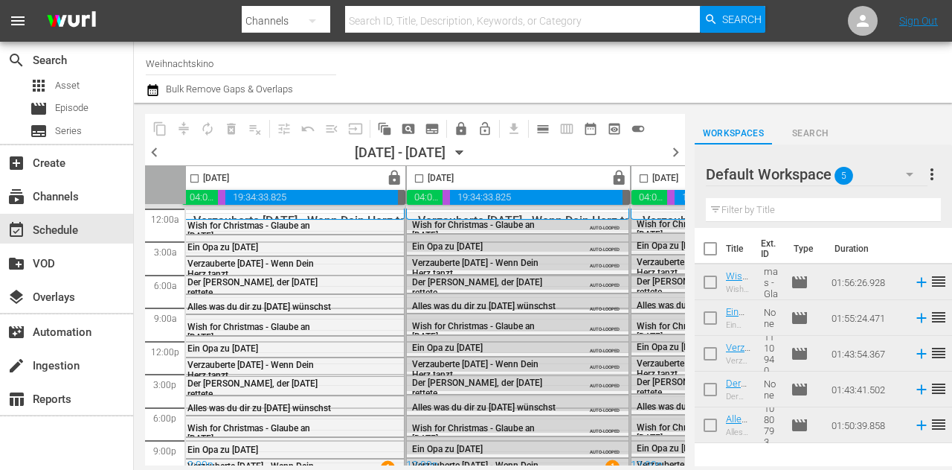
scroll to position [0, 0]
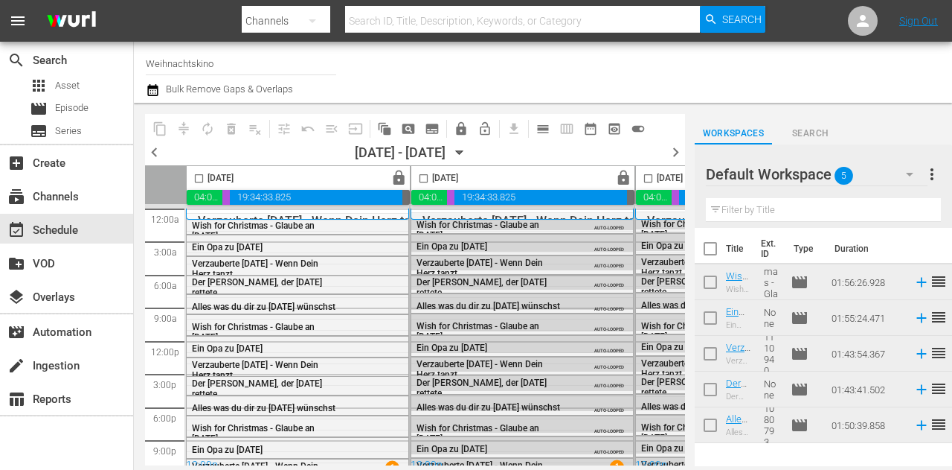
click at [679, 156] on span "chevron_right" at bounding box center [676, 152] width 19 height 19
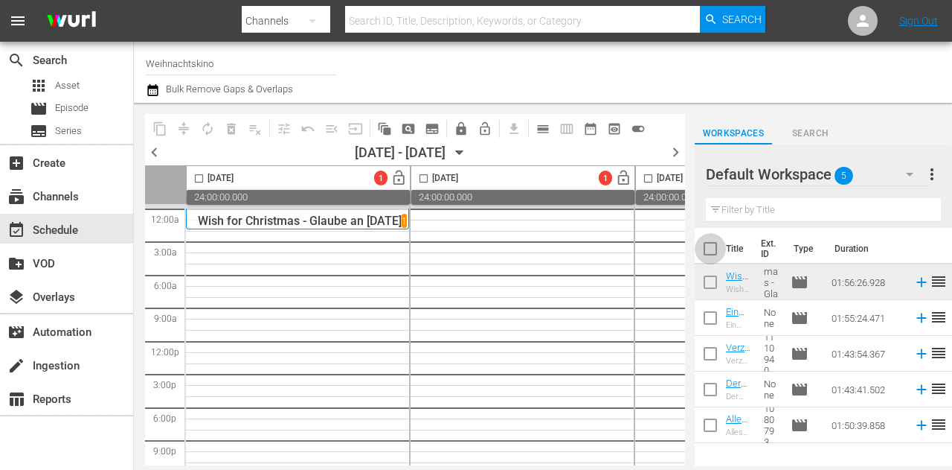
click at [713, 249] on input "checkbox" at bounding box center [710, 251] width 31 height 31
checkbox input "true"
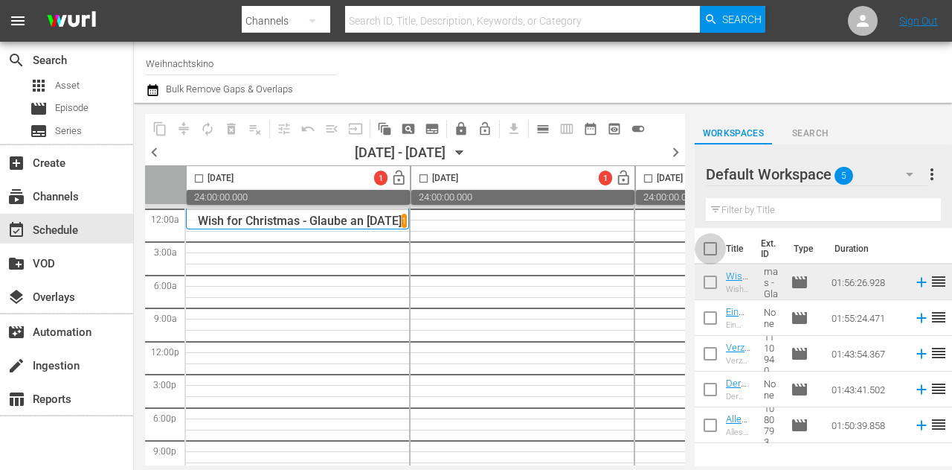
checkbox input "true"
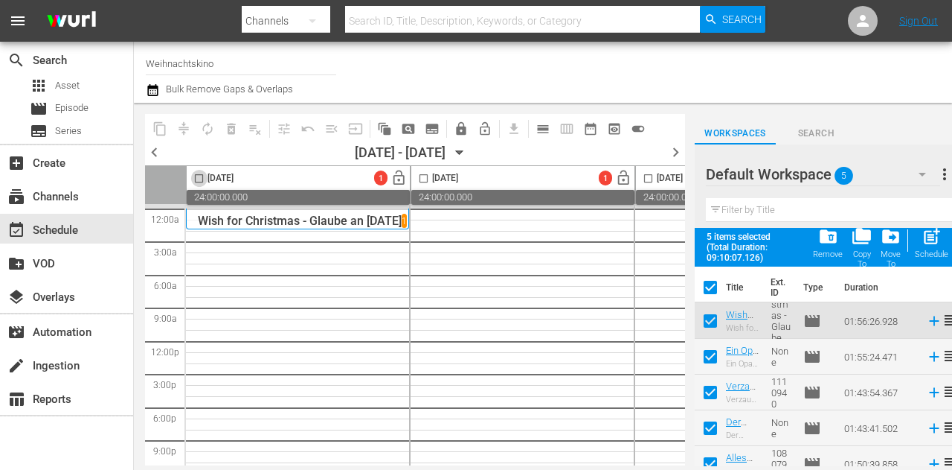
click at [191, 177] on input "checkbox" at bounding box center [198, 181] width 17 height 17
checkbox input "true"
click at [937, 247] on div "post_add Schedule" at bounding box center [931, 242] width 33 height 33
checkbox input "false"
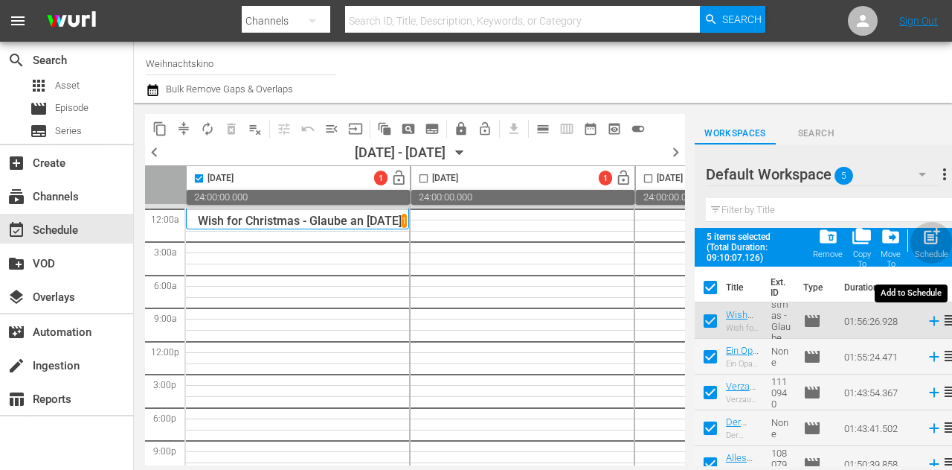
checkbox input "false"
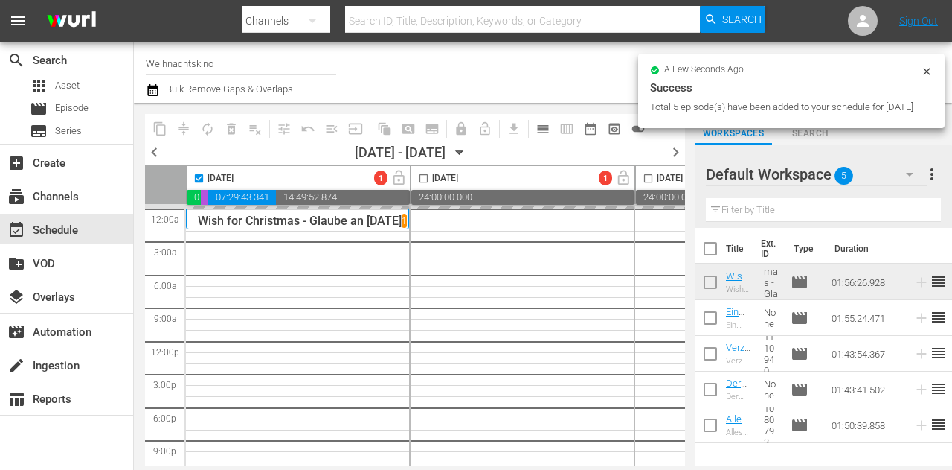
checkbox input "false"
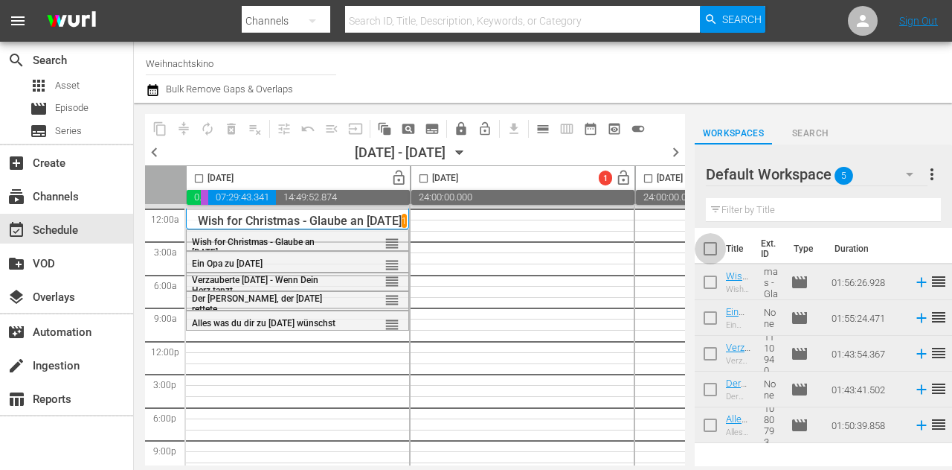
drag, startPoint x: 713, startPoint y: 247, endPoint x: 508, endPoint y: 225, distance: 205.8
click at [713, 247] on input "checkbox" at bounding box center [710, 251] width 31 height 31
checkbox input "true"
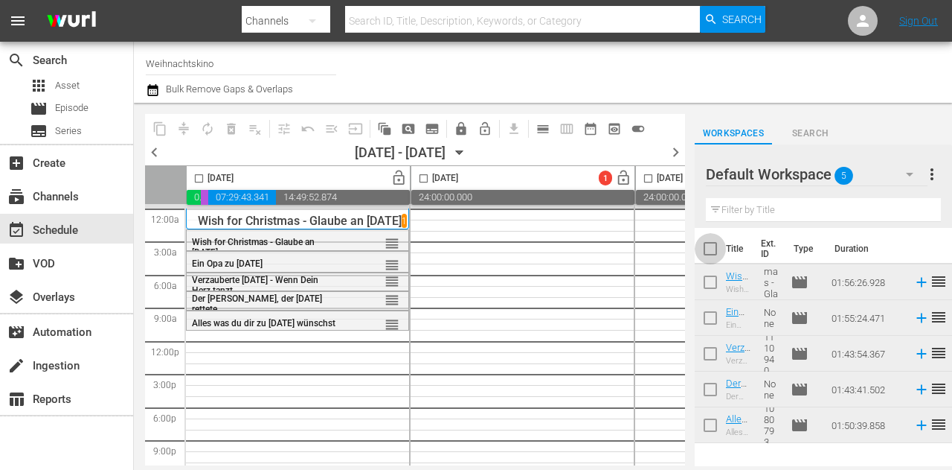
checkbox input "true"
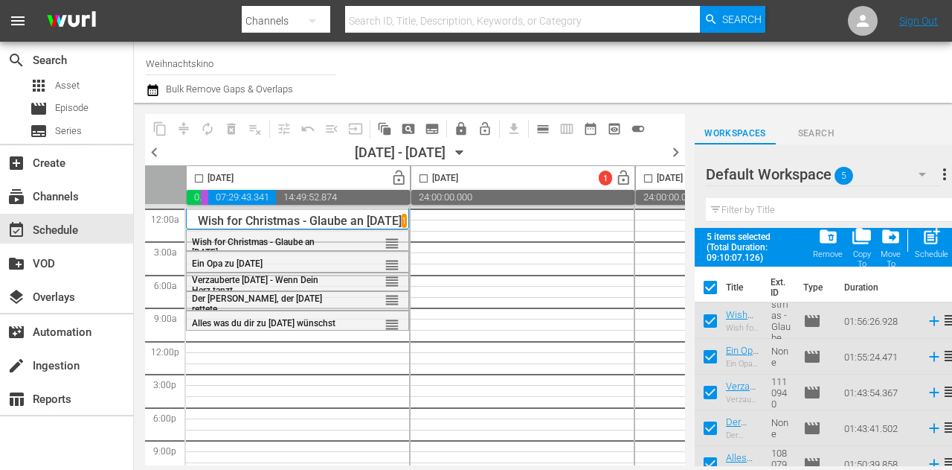
click at [200, 178] on input "checkbox" at bounding box center [198, 181] width 17 height 17
checkbox input "true"
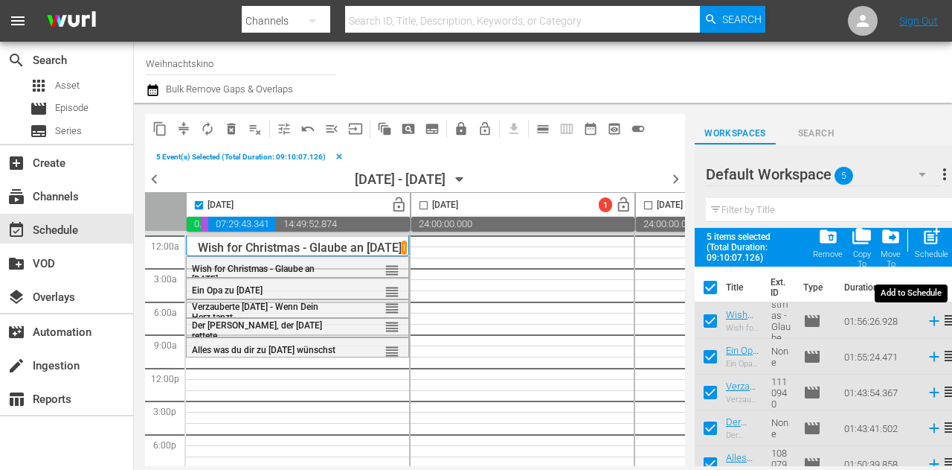
click at [926, 239] on span "post_add" at bounding box center [932, 236] width 20 height 20
checkbox input "false"
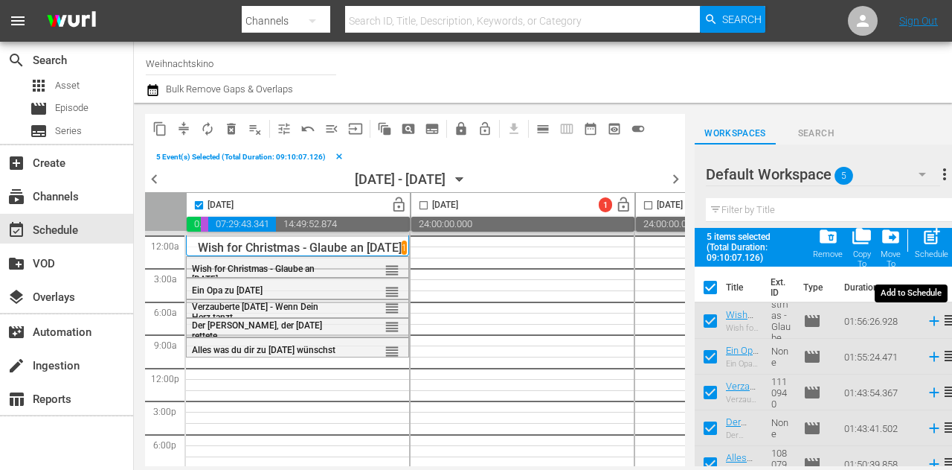
checkbox input "false"
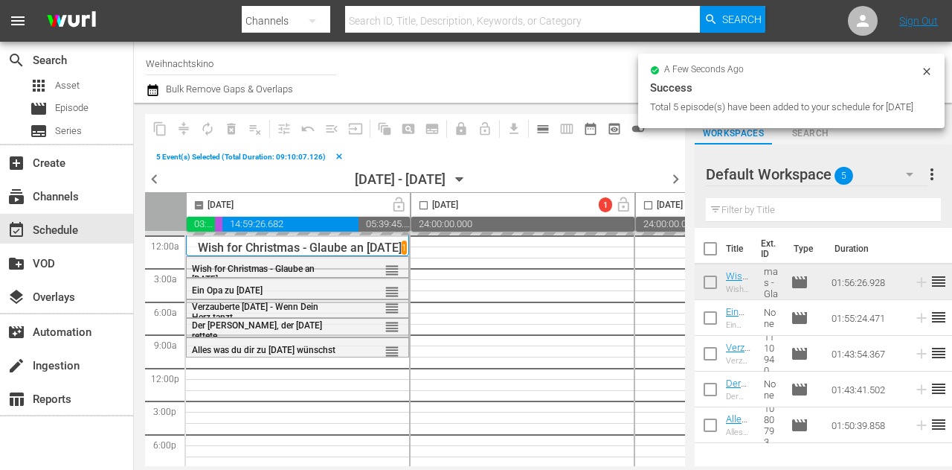
checkbox input "false"
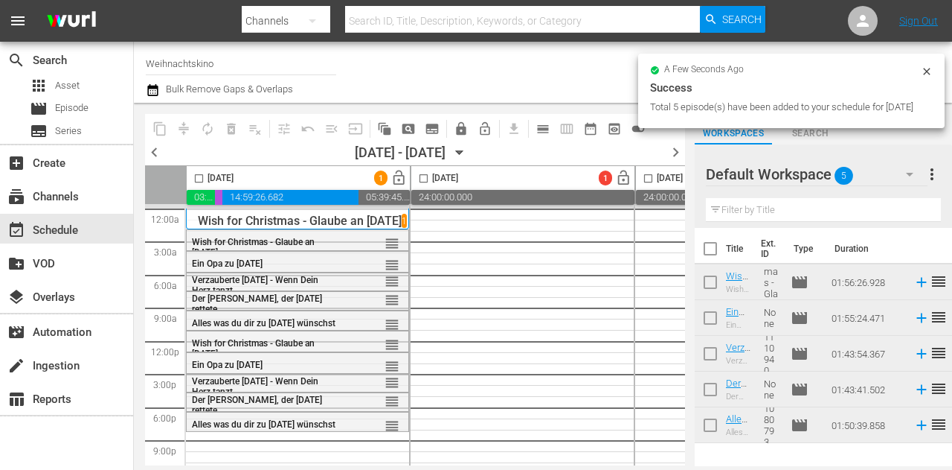
click at [720, 242] on input "checkbox" at bounding box center [710, 251] width 31 height 31
checkbox input "true"
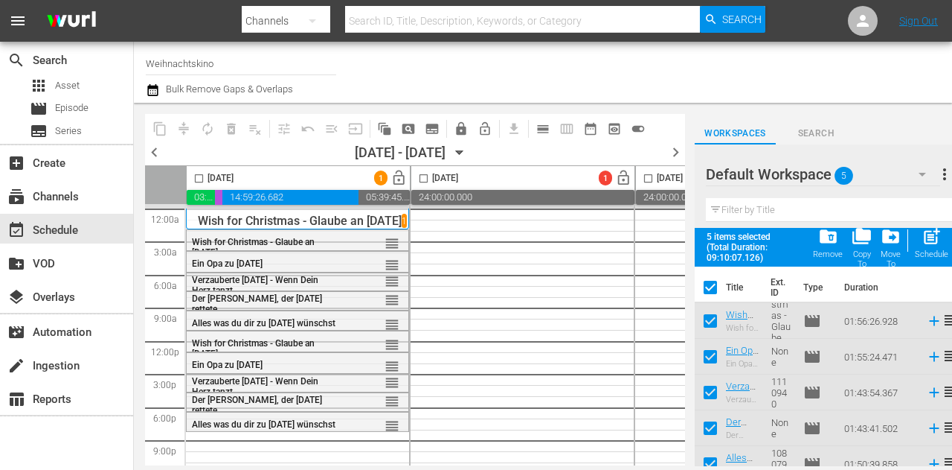
checkbox input "true"
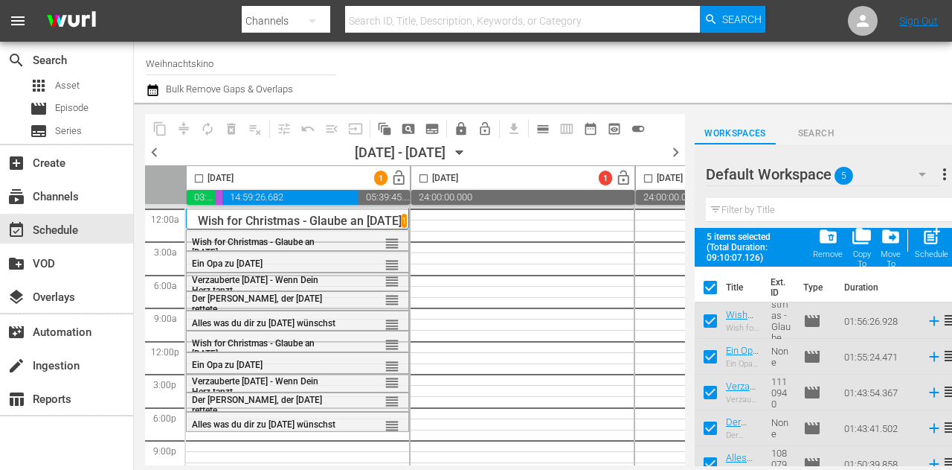
click at [201, 180] on input "checkbox" at bounding box center [198, 181] width 17 height 17
checkbox input "true"
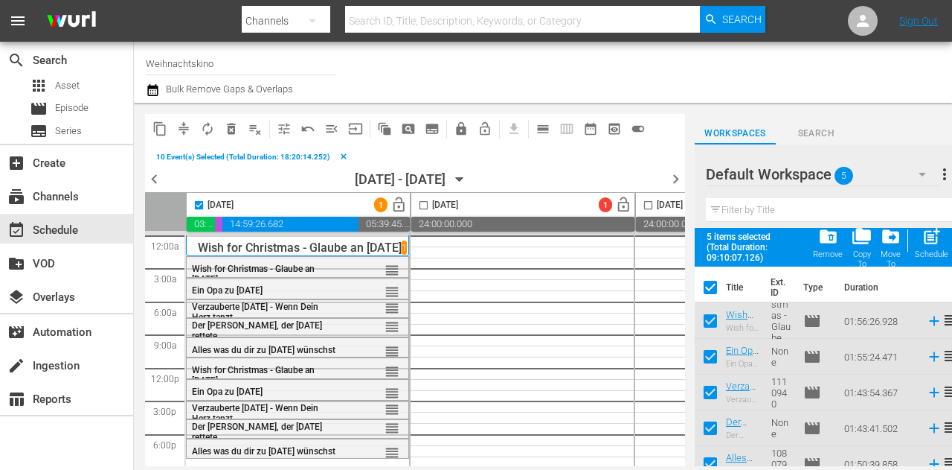
click at [937, 246] on div "post_add Schedule" at bounding box center [931, 242] width 33 height 33
checkbox input "false"
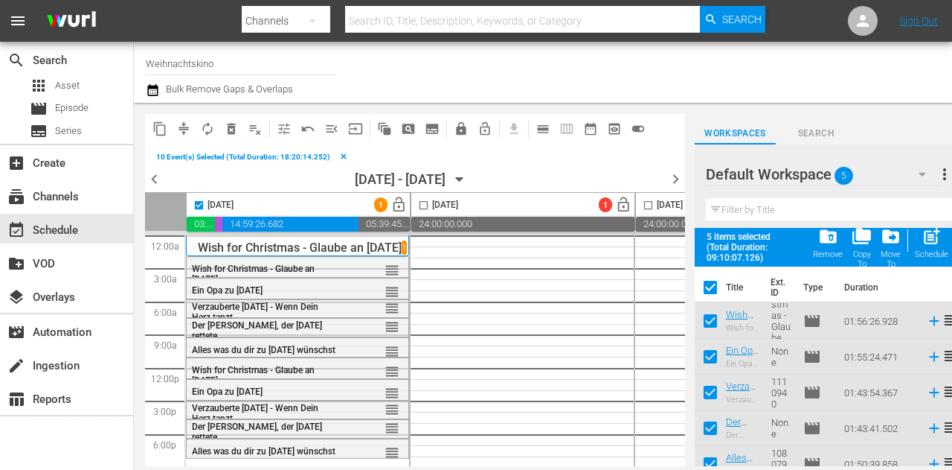
checkbox input "false"
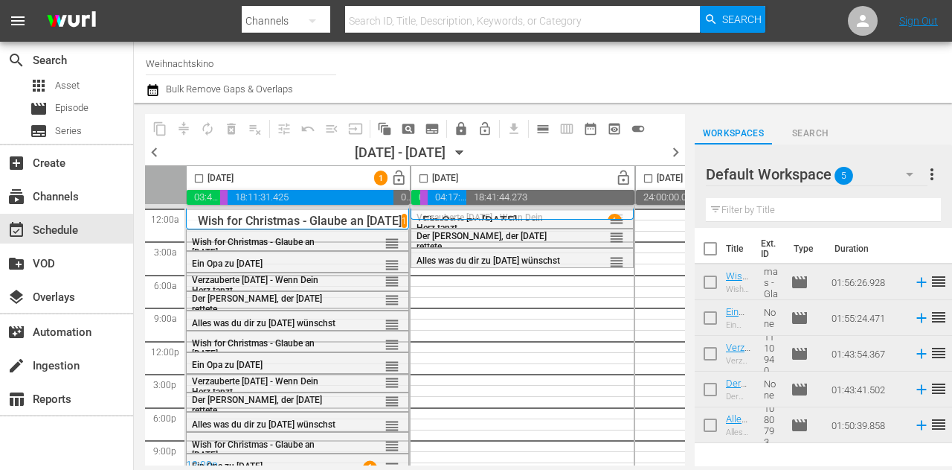
click at [199, 178] on input "checkbox" at bounding box center [198, 181] width 17 height 17
checkbox input "true"
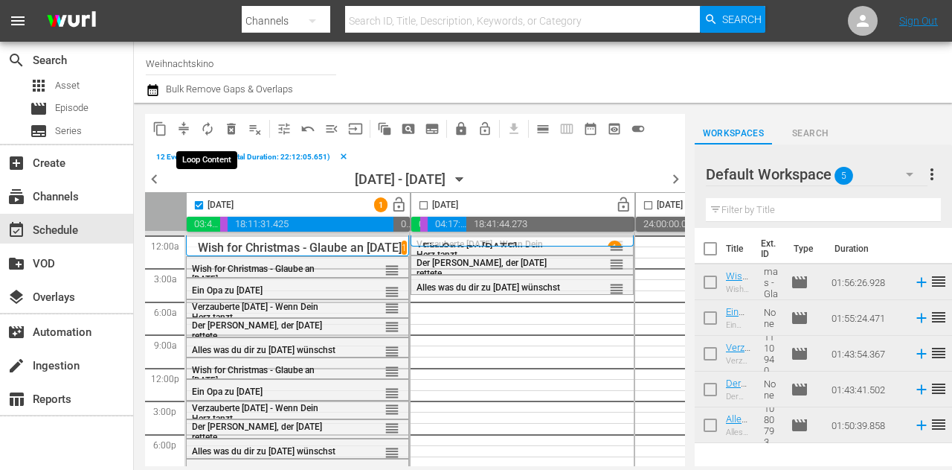
click at [205, 127] on span "autorenew_outlined" at bounding box center [207, 128] width 15 height 15
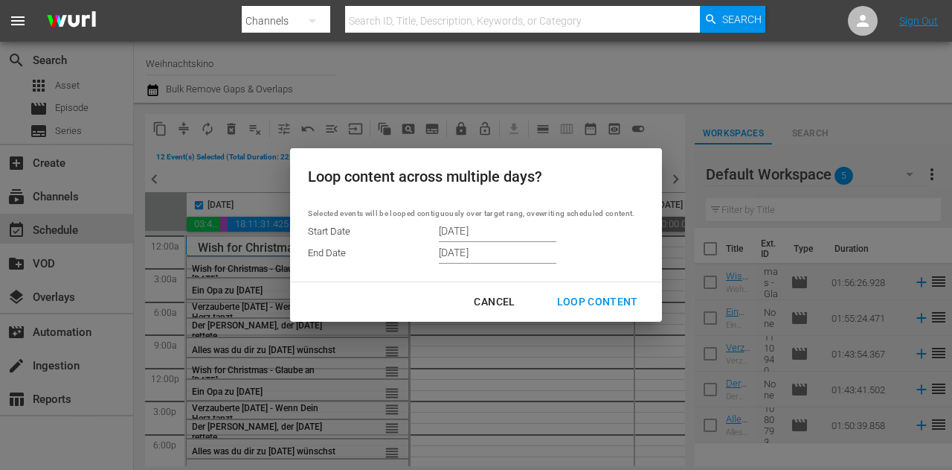
click at [496, 297] on div "Cancel" at bounding box center [494, 301] width 65 height 19
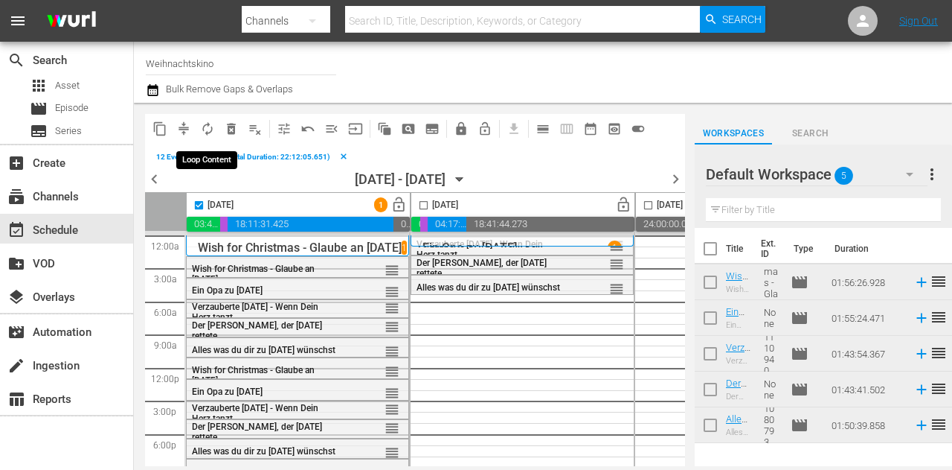
click at [206, 129] on span "autorenew_outlined" at bounding box center [207, 128] width 15 height 15
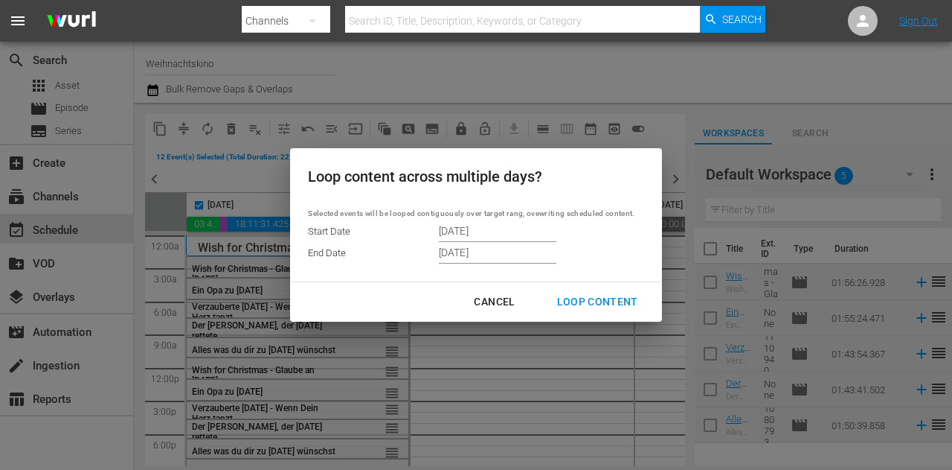
click at [496, 232] on input "[DATE]" at bounding box center [498, 230] width 118 height 22
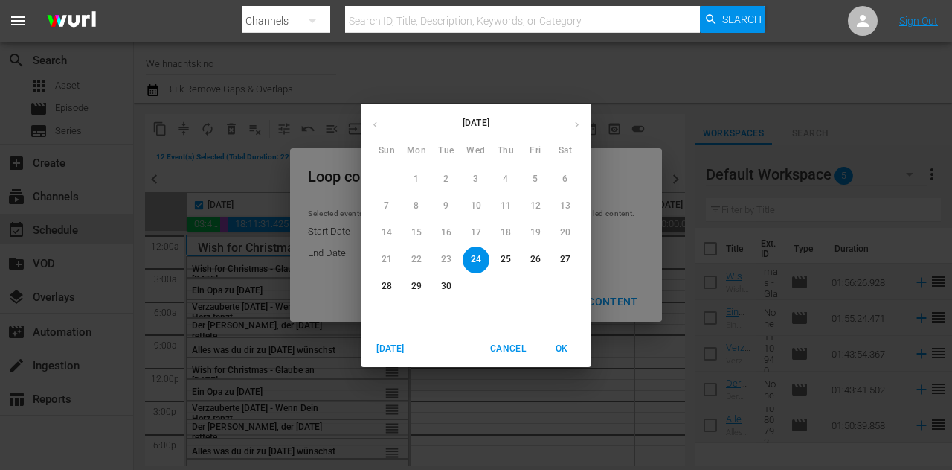
click at [506, 253] on p "25" at bounding box center [506, 259] width 10 height 13
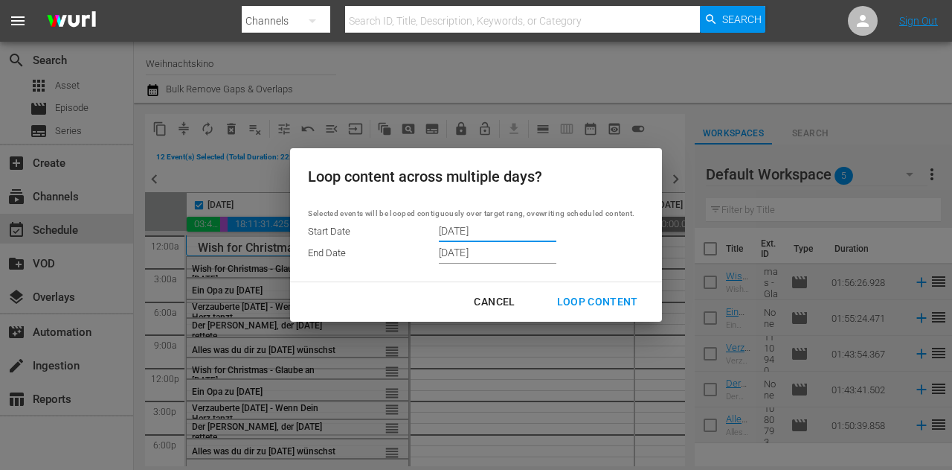
click at [500, 253] on input "[DATE]" at bounding box center [498, 253] width 118 height 22
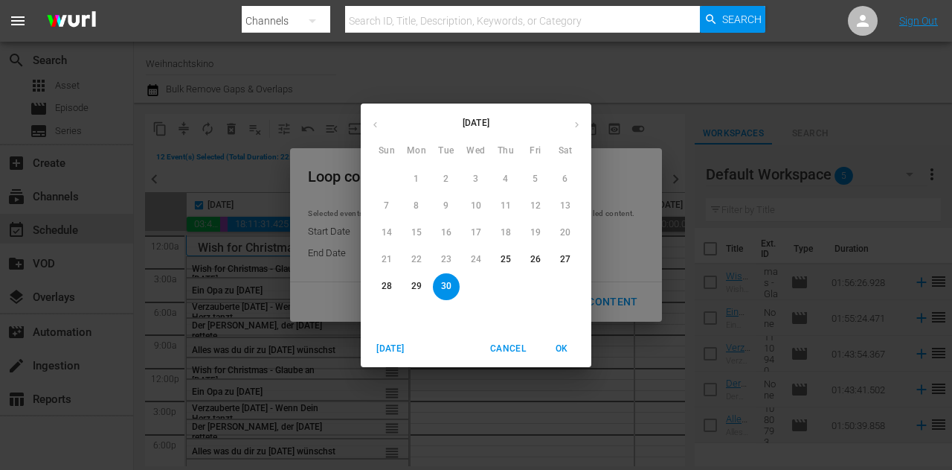
click at [562, 349] on span "OK" at bounding box center [562, 349] width 36 height 16
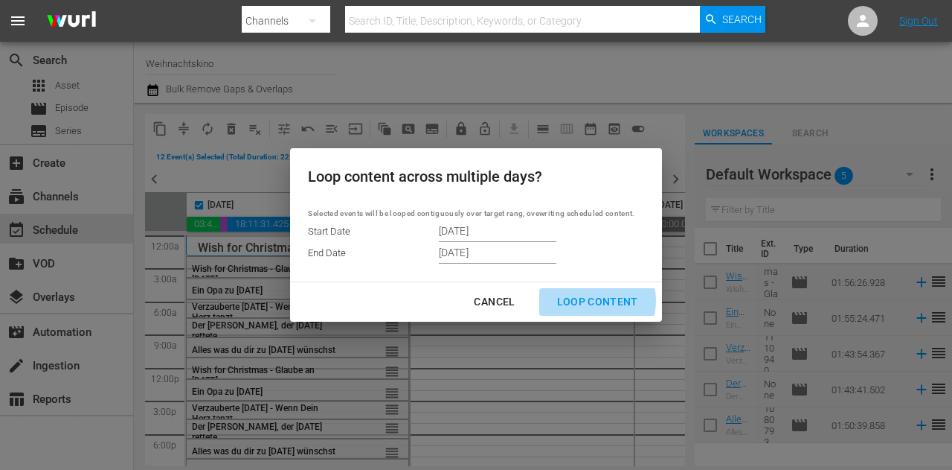
click at [588, 301] on div "Loop Content" at bounding box center [597, 301] width 105 height 19
type input "[DATE]"
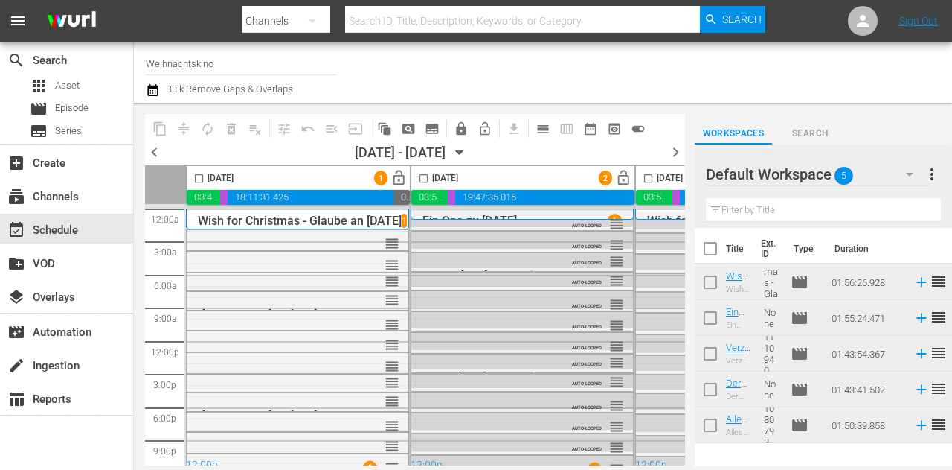
checkbox input "false"
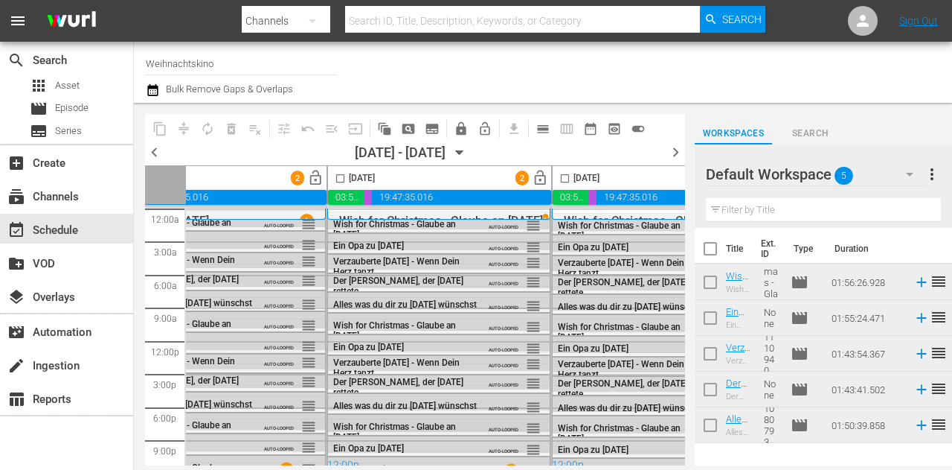
scroll to position [0, 299]
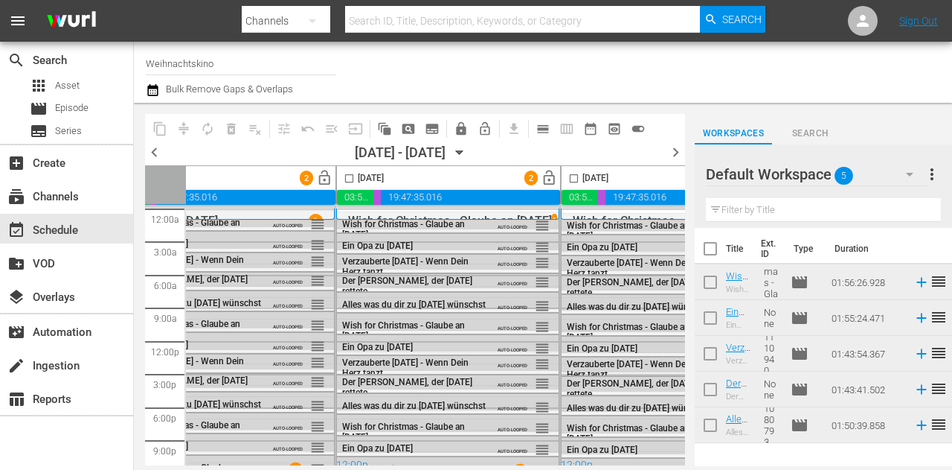
click at [468, 129] on span "lock" at bounding box center [461, 128] width 15 height 15
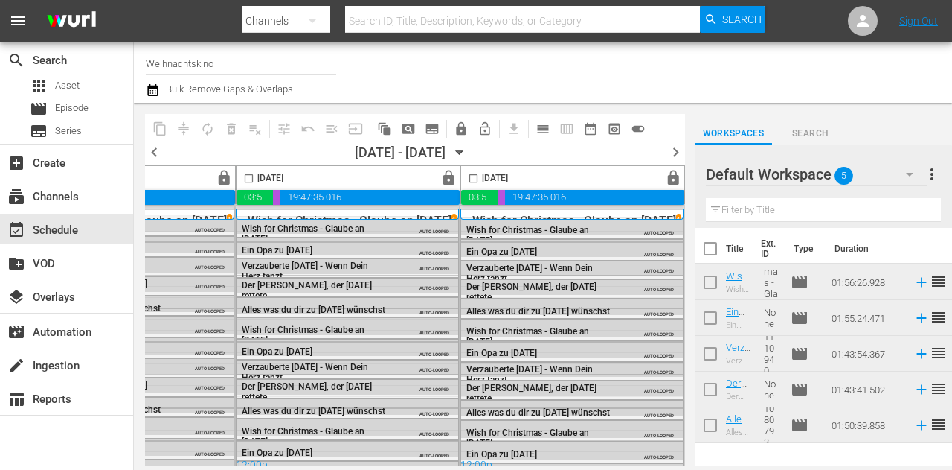
scroll to position [0, 1079]
click at [673, 153] on span "chevron_right" at bounding box center [676, 152] width 19 height 19
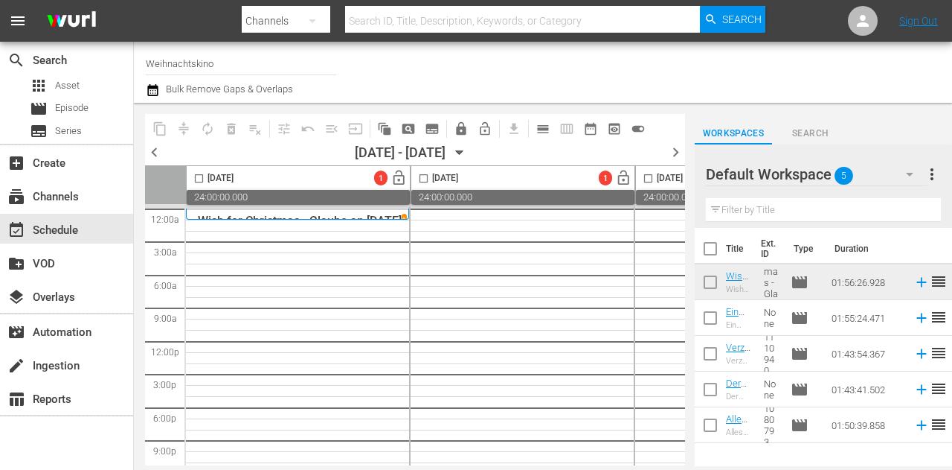
click at [716, 251] on input "checkbox" at bounding box center [710, 251] width 31 height 31
checkbox input "true"
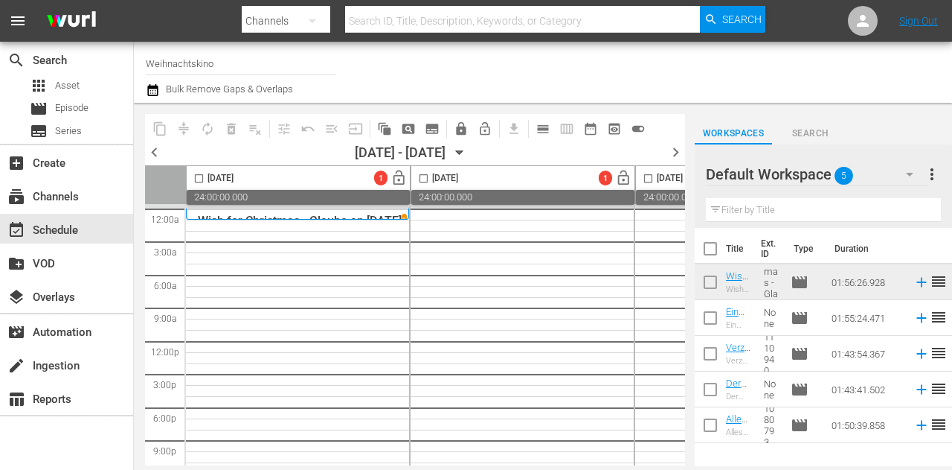
checkbox input "true"
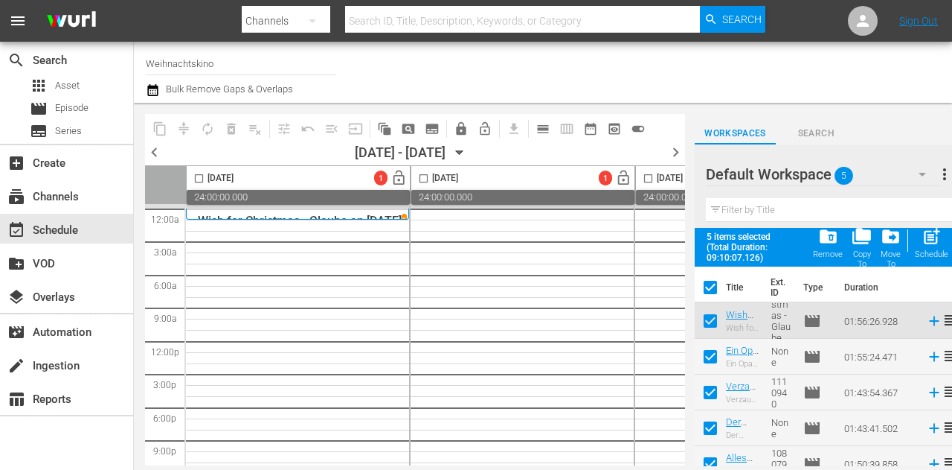
click at [199, 175] on input "checkbox" at bounding box center [198, 181] width 17 height 17
checkbox input "true"
click at [923, 240] on span "post_add" at bounding box center [932, 236] width 20 height 20
checkbox input "false"
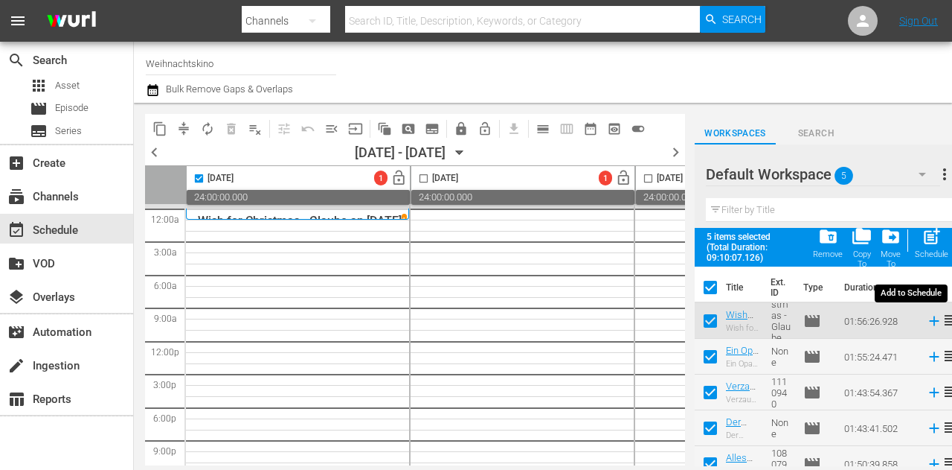
checkbox input "false"
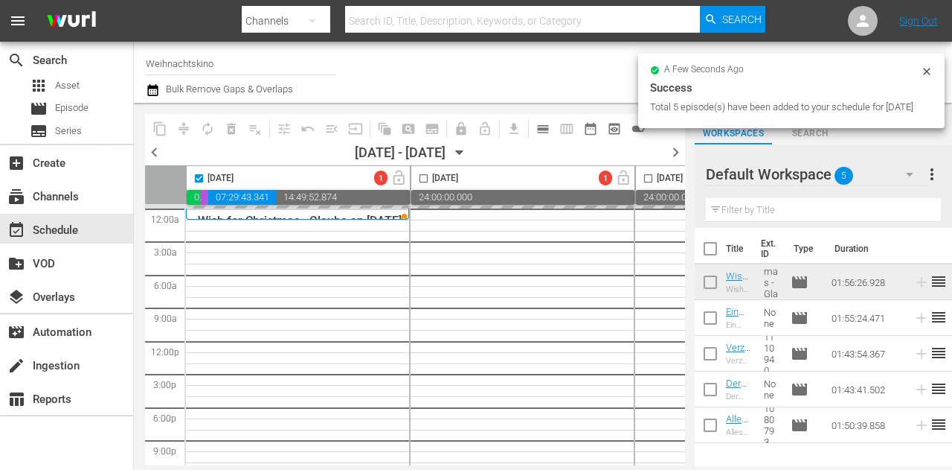
checkbox input "false"
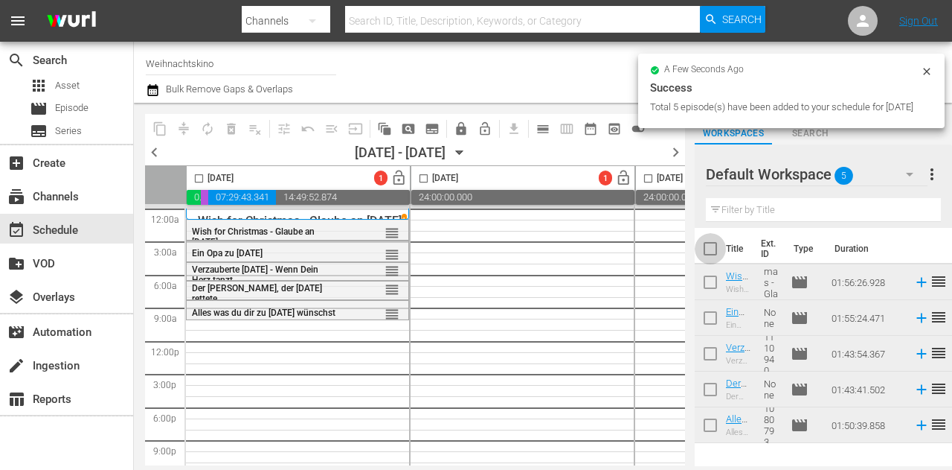
click at [716, 255] on input "checkbox" at bounding box center [710, 251] width 31 height 31
checkbox input "true"
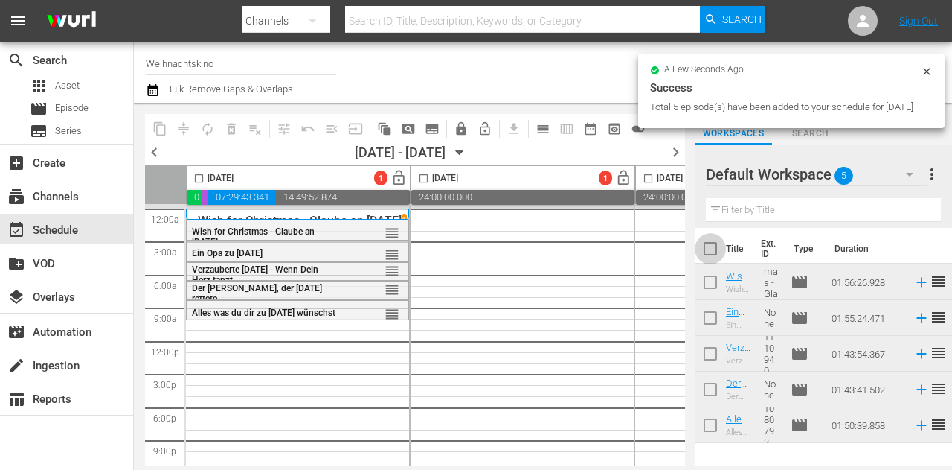
checkbox input "true"
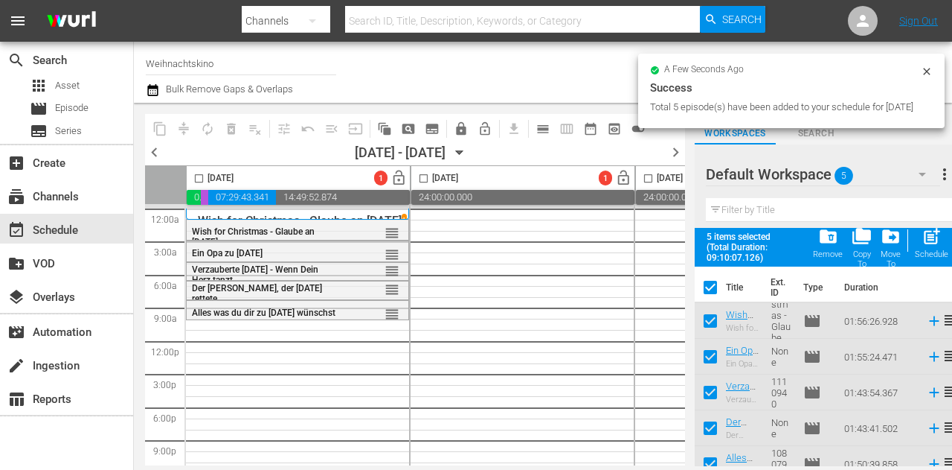
click at [195, 179] on input "checkbox" at bounding box center [198, 181] width 17 height 17
checkbox input "true"
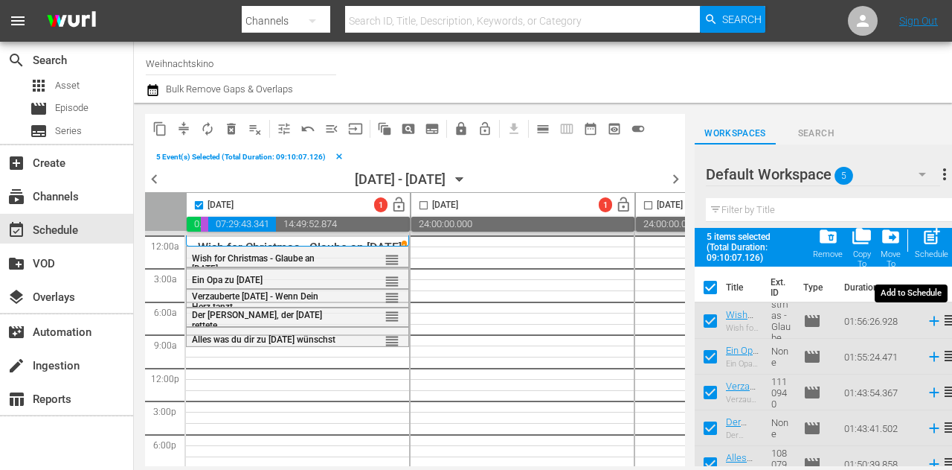
click at [937, 238] on span "post_add" at bounding box center [932, 236] width 20 height 20
checkbox input "false"
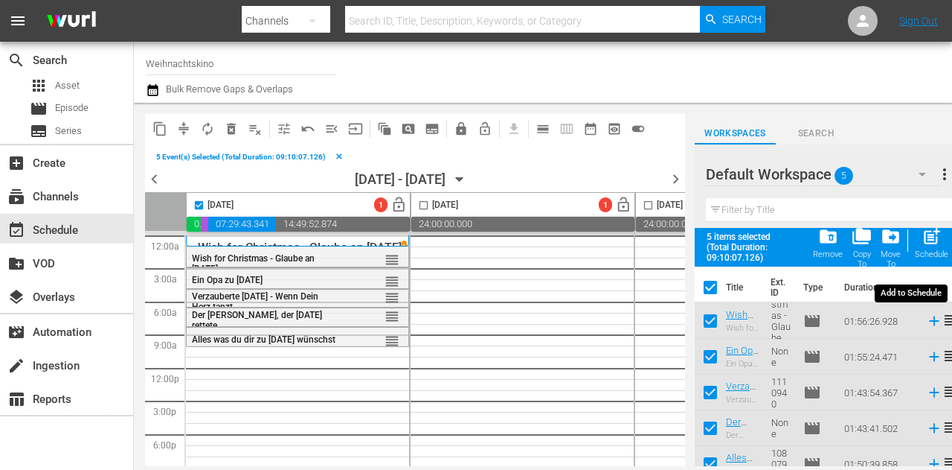
checkbox input "false"
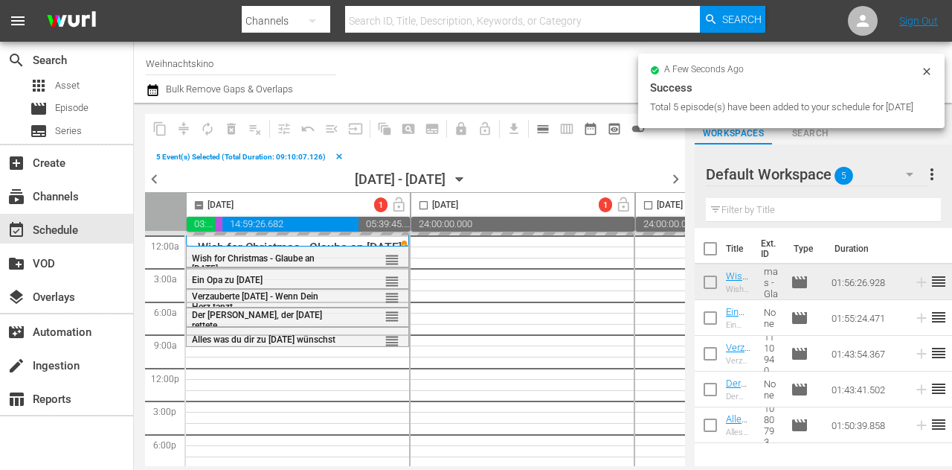
checkbox input "false"
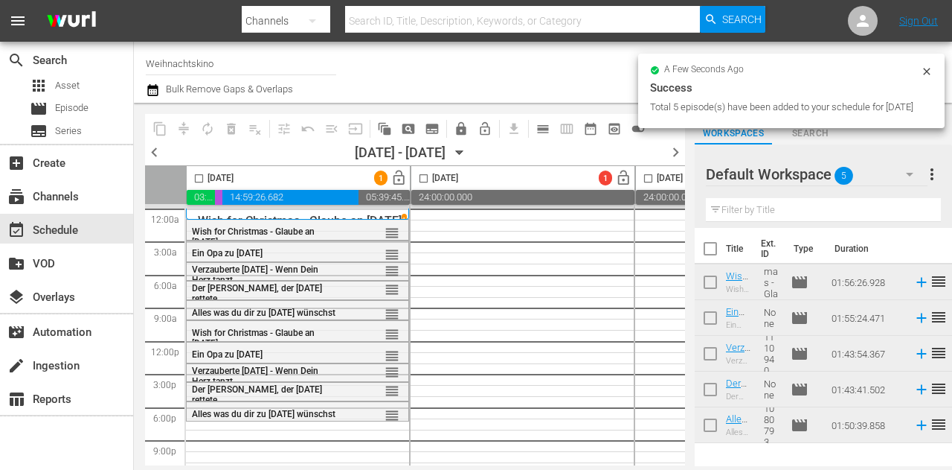
click at [723, 253] on input "checkbox" at bounding box center [710, 251] width 31 height 31
checkbox input "true"
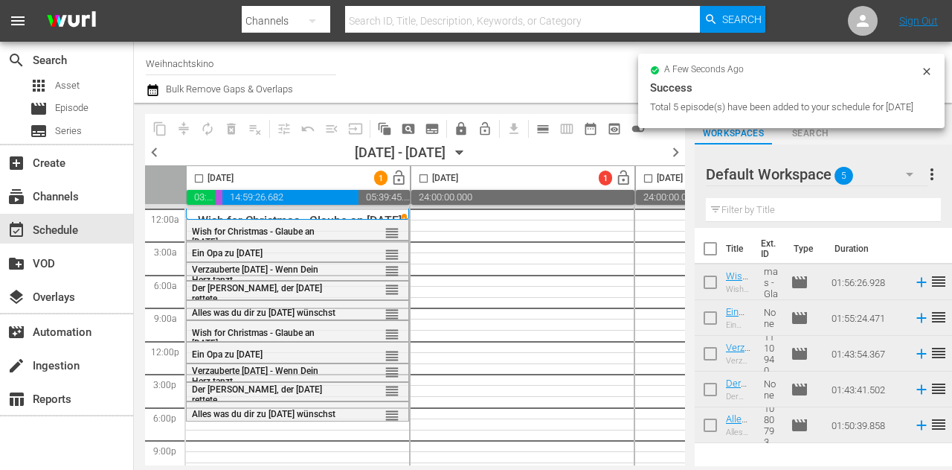
checkbox input "true"
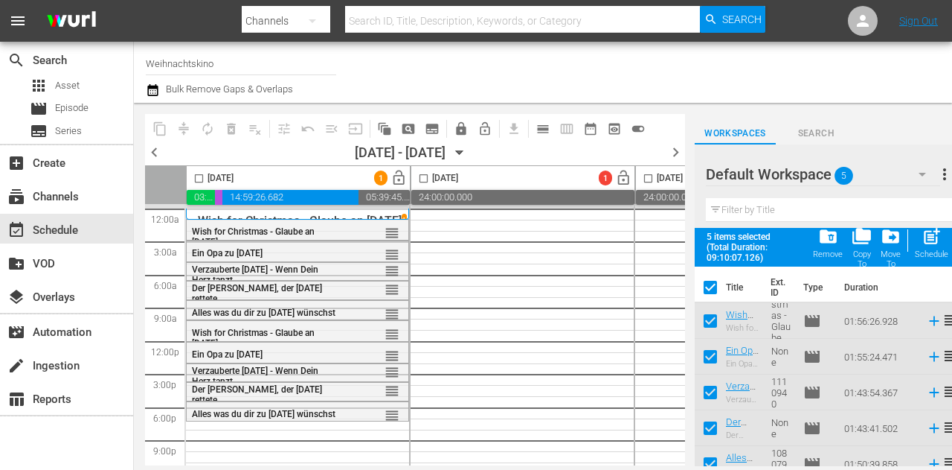
click at [201, 178] on input "checkbox" at bounding box center [198, 181] width 17 height 17
checkbox input "true"
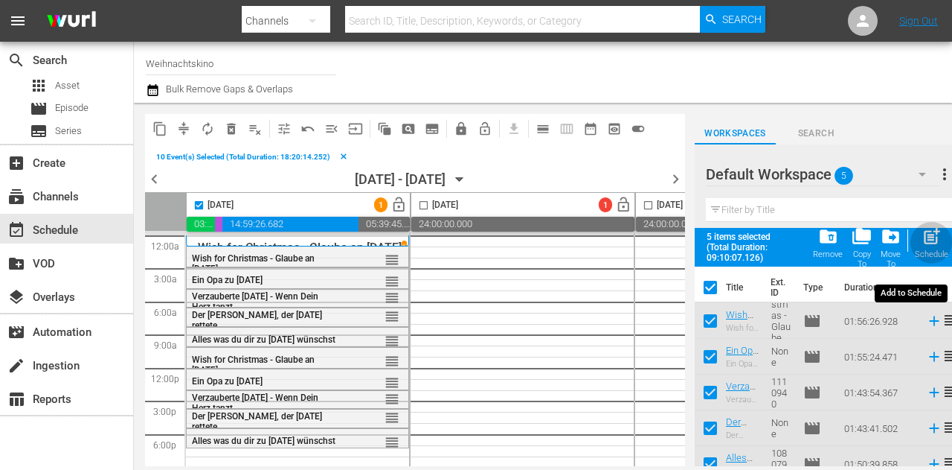
click at [935, 237] on span "post_add" at bounding box center [932, 236] width 20 height 20
checkbox input "false"
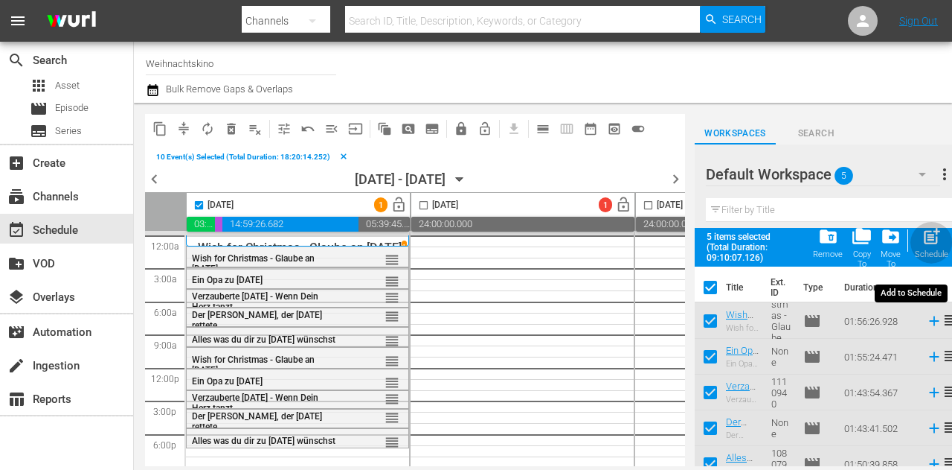
checkbox input "false"
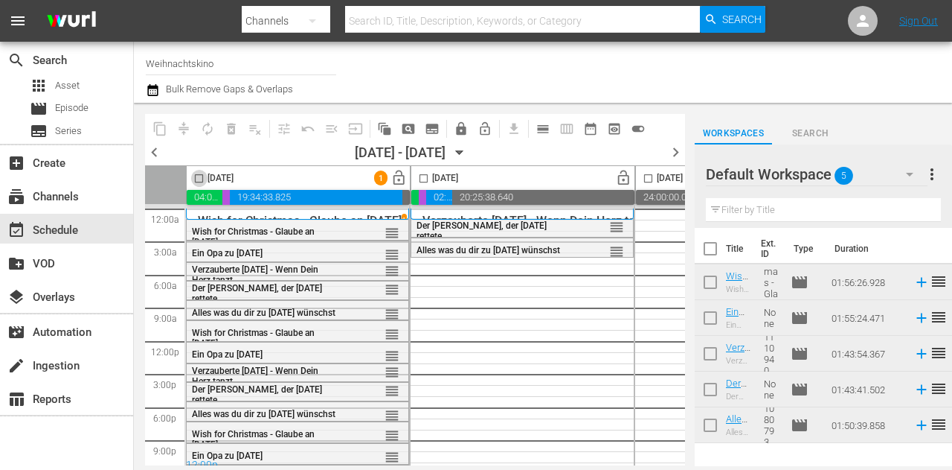
click at [199, 178] on input "checkbox" at bounding box center [198, 181] width 17 height 17
checkbox input "true"
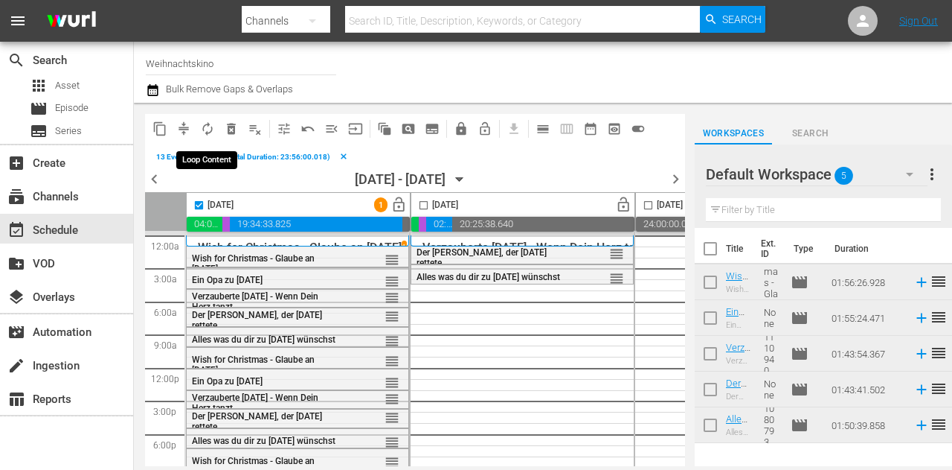
click at [206, 129] on span "autorenew_outlined" at bounding box center [207, 128] width 15 height 15
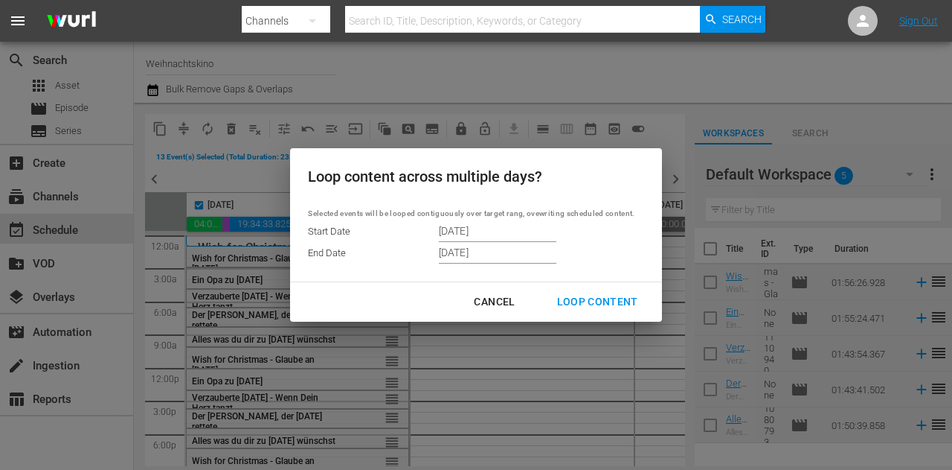
click at [513, 230] on input "[DATE]" at bounding box center [498, 230] width 118 height 22
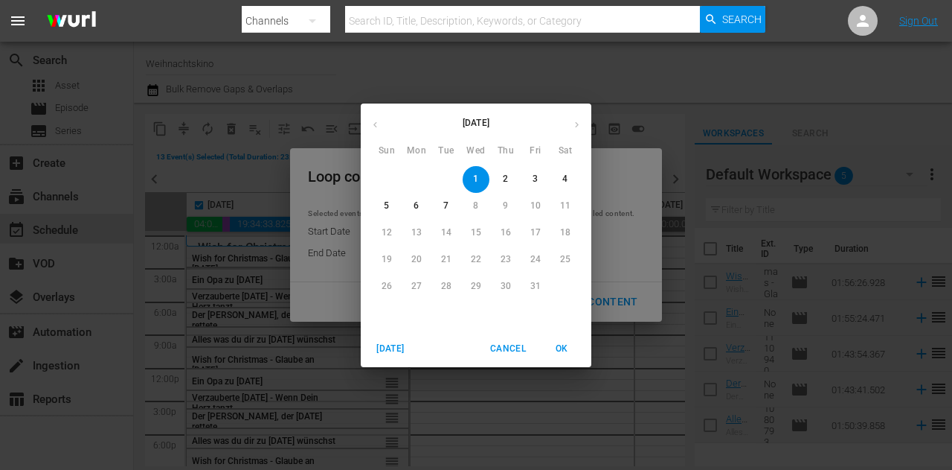
click at [499, 175] on span "2" at bounding box center [506, 179] width 27 height 13
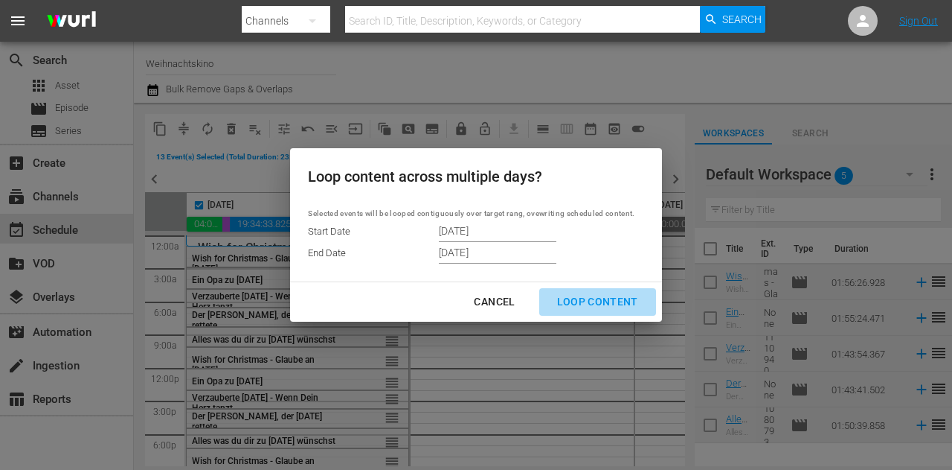
click at [609, 303] on div "Loop Content" at bounding box center [597, 301] width 105 height 19
type input "[DATE]"
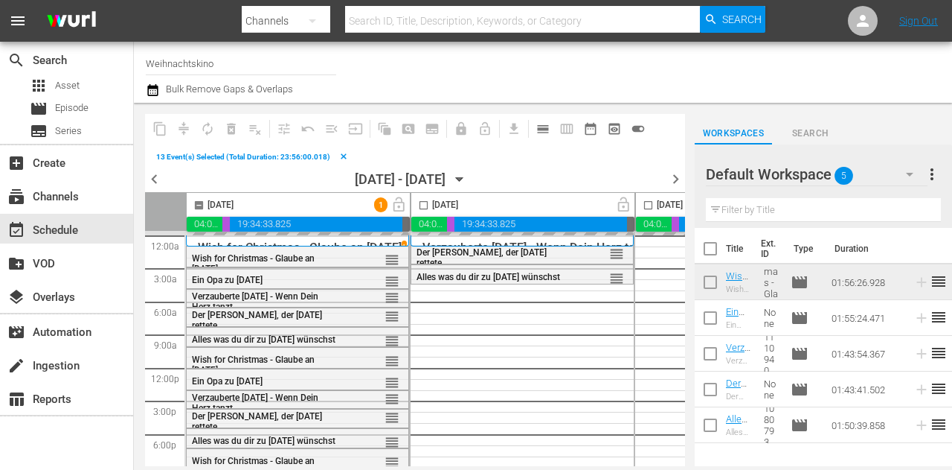
checkbox input "false"
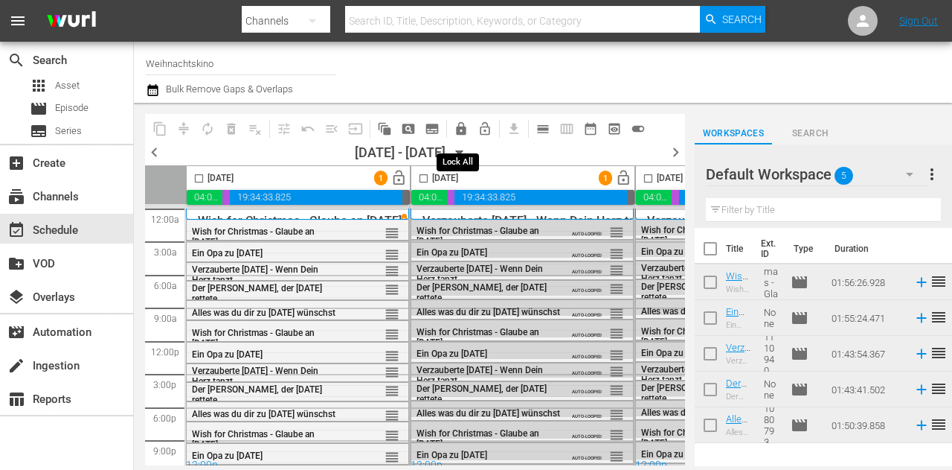
click at [465, 130] on span "lock" at bounding box center [461, 128] width 15 height 15
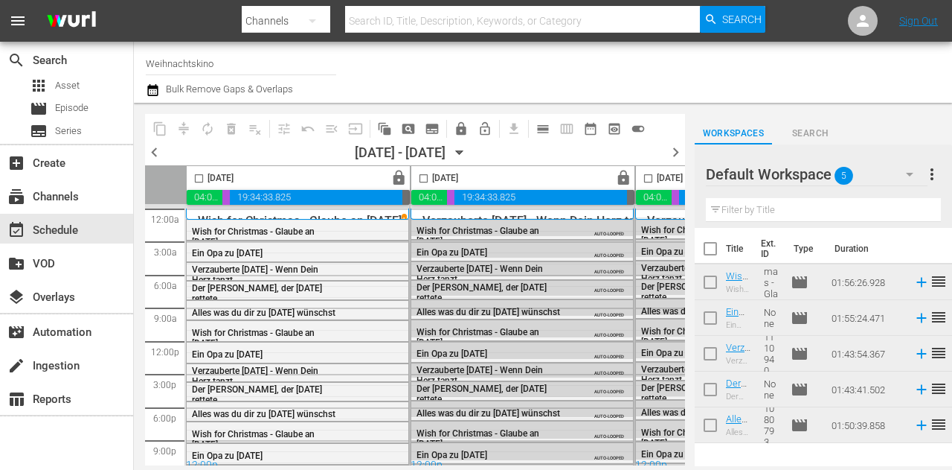
click at [667, 153] on span "chevron_right" at bounding box center [676, 152] width 19 height 19
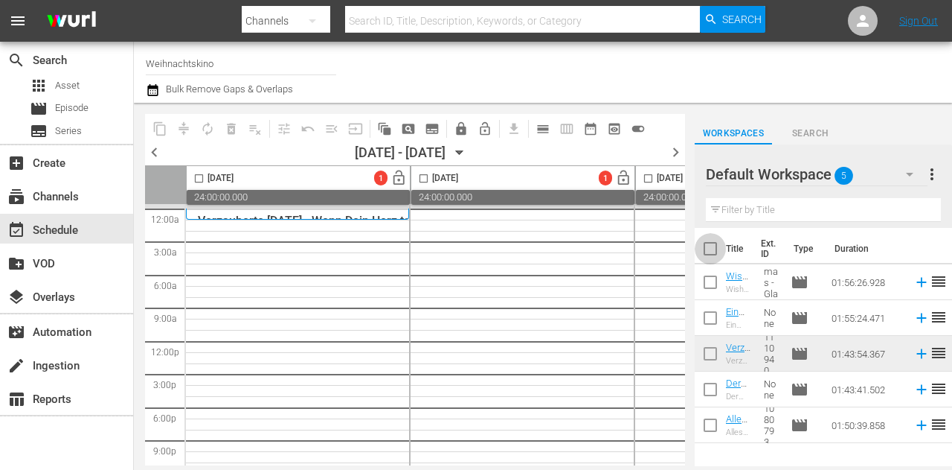
click at [711, 254] on input "checkbox" at bounding box center [710, 251] width 31 height 31
checkbox input "true"
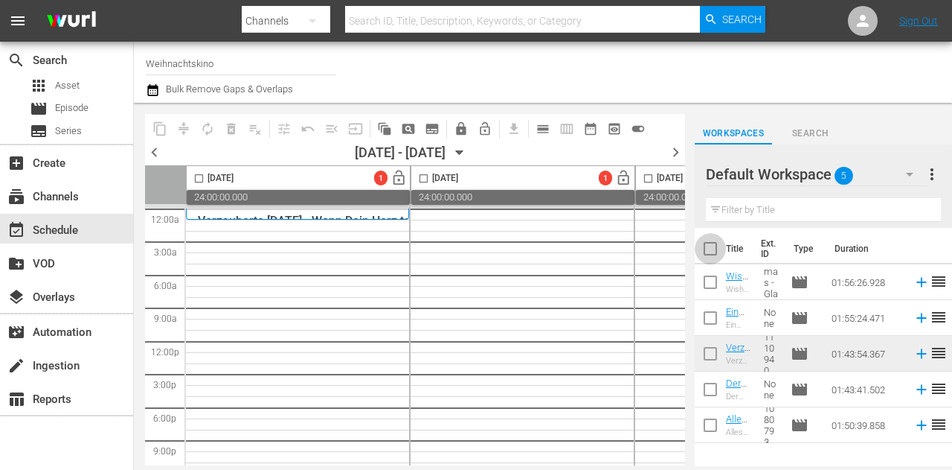
checkbox input "true"
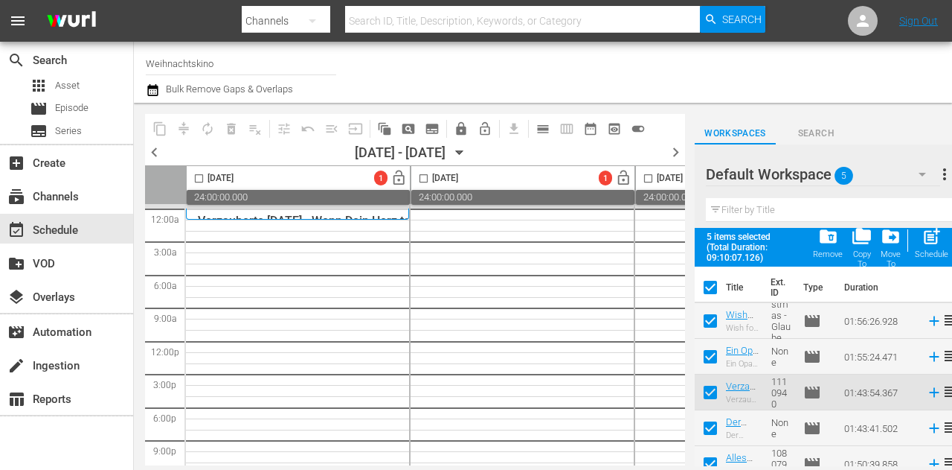
click at [198, 176] on input "checkbox" at bounding box center [198, 181] width 17 height 17
checkbox input "true"
click at [927, 246] on div "post_add Schedule" at bounding box center [931, 242] width 33 height 33
checkbox input "false"
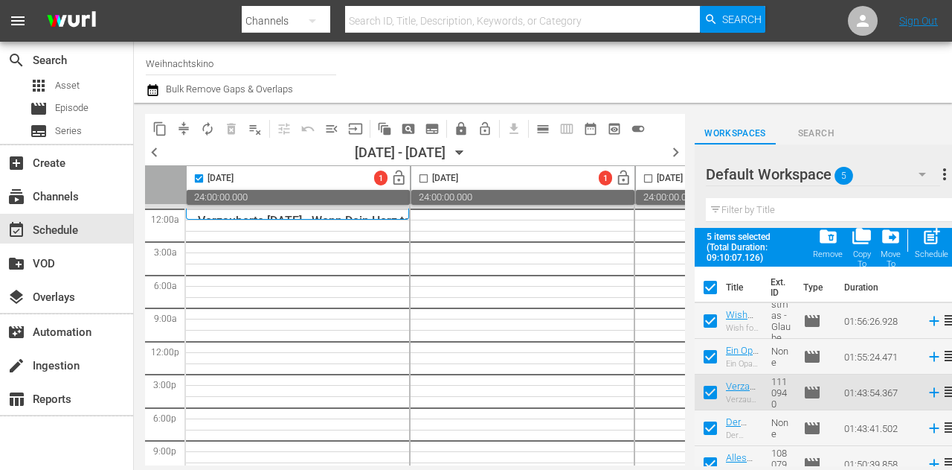
checkbox input "false"
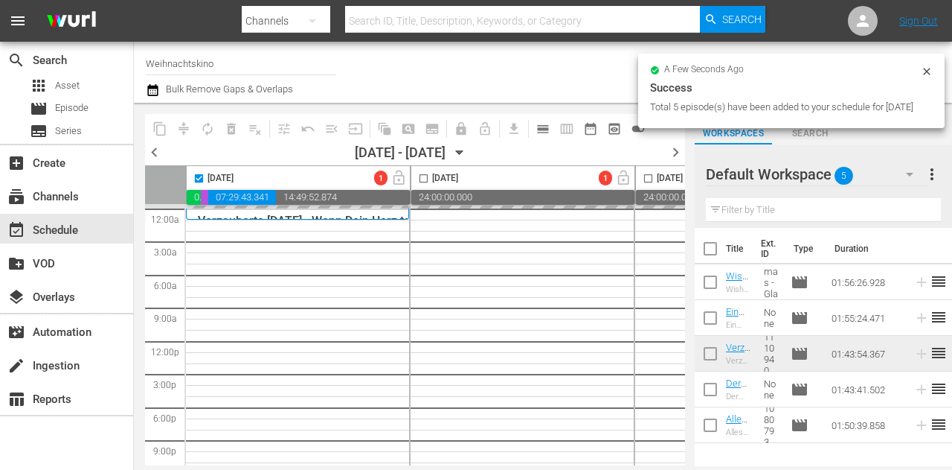
checkbox input "false"
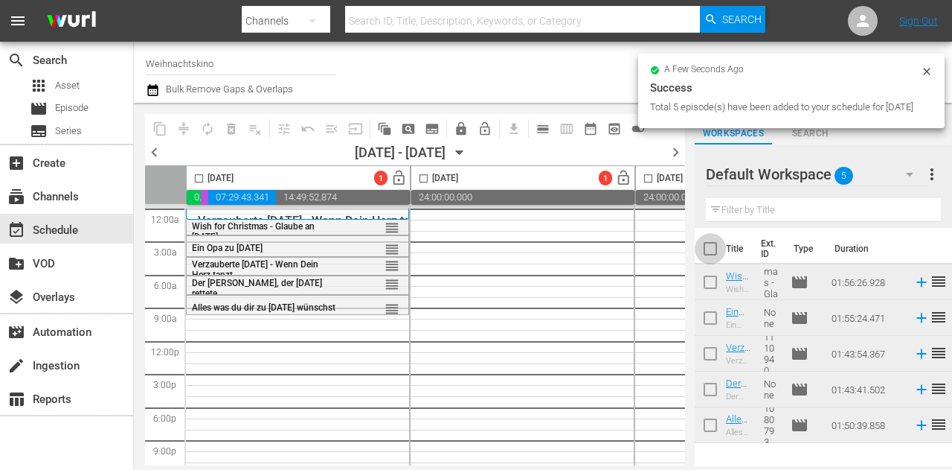
click at [711, 246] on input "checkbox" at bounding box center [710, 251] width 31 height 31
checkbox input "true"
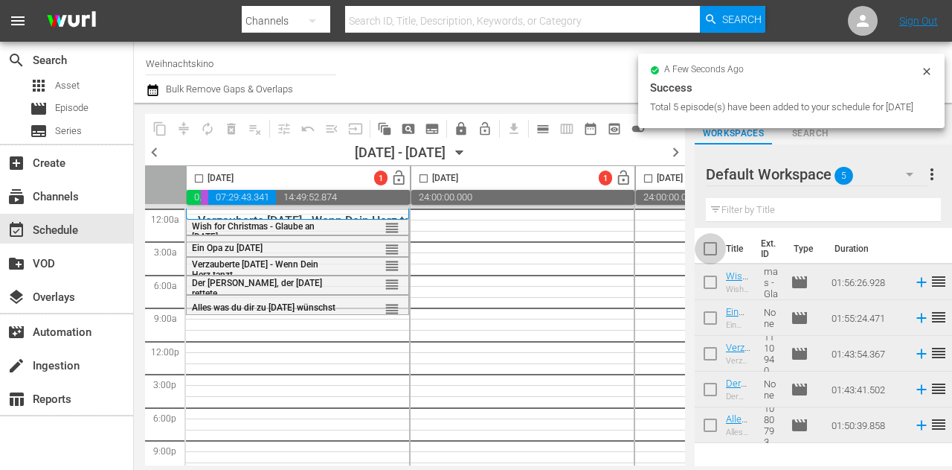
checkbox input "true"
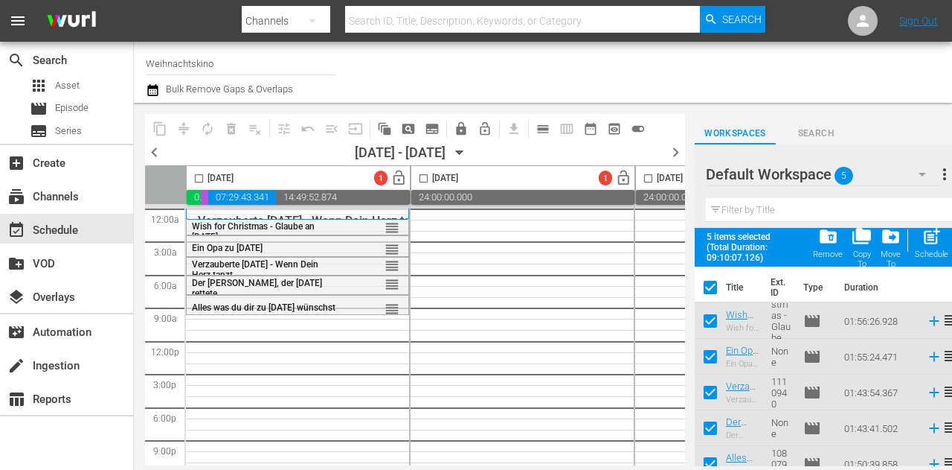
click at [205, 178] on input "checkbox" at bounding box center [198, 181] width 17 height 17
checkbox input "true"
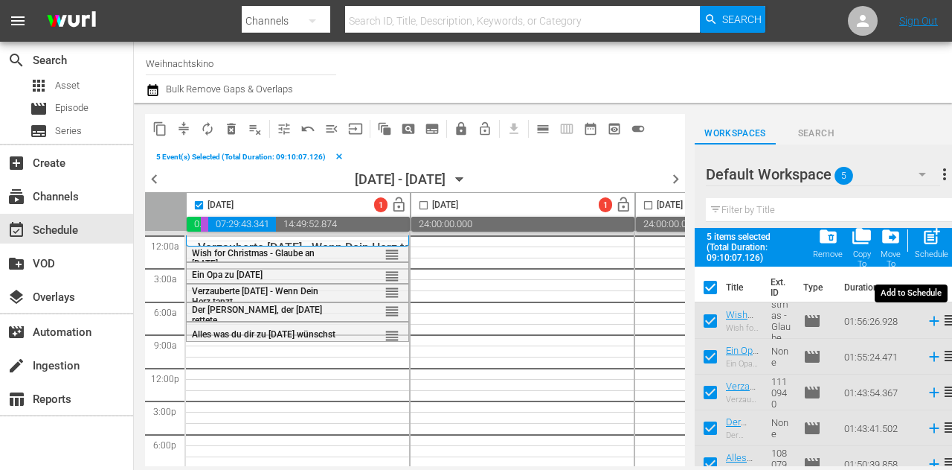
click at [933, 238] on span "post_add" at bounding box center [932, 236] width 20 height 20
checkbox input "false"
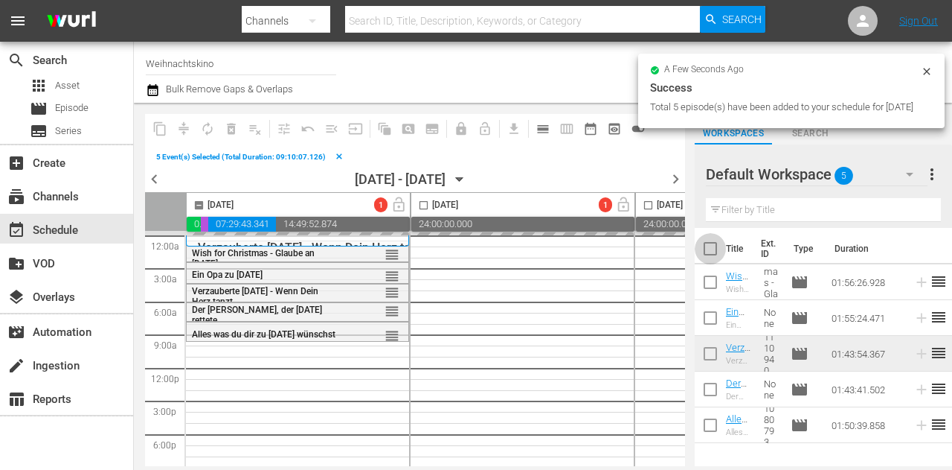
click at [710, 248] on input "checkbox" at bounding box center [710, 251] width 31 height 31
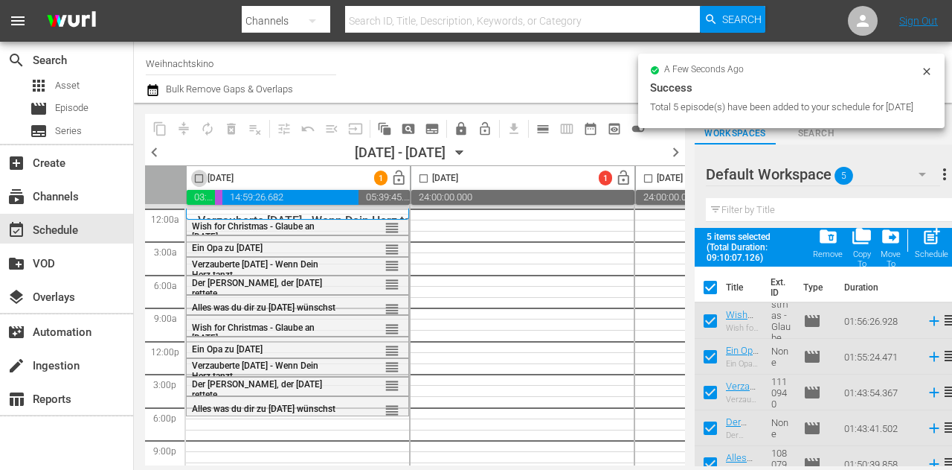
click at [198, 177] on input "checkbox" at bounding box center [198, 181] width 17 height 17
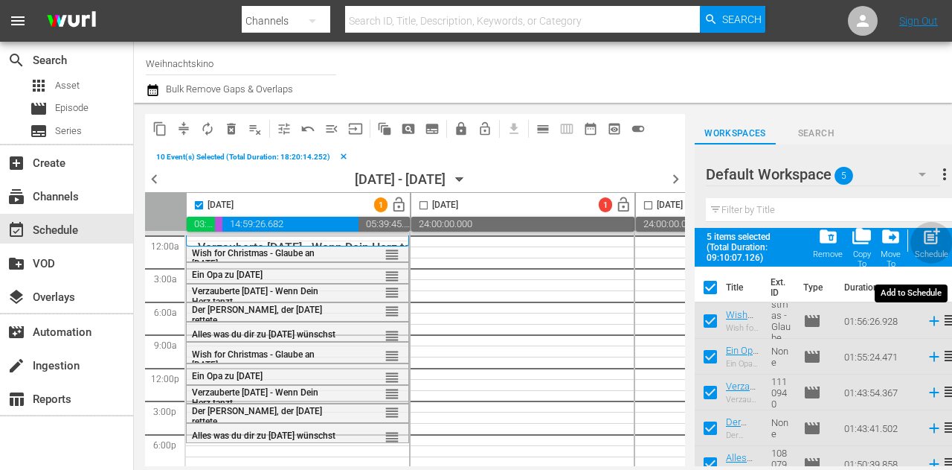
click at [926, 248] on div "post_add Schedule" at bounding box center [931, 242] width 33 height 33
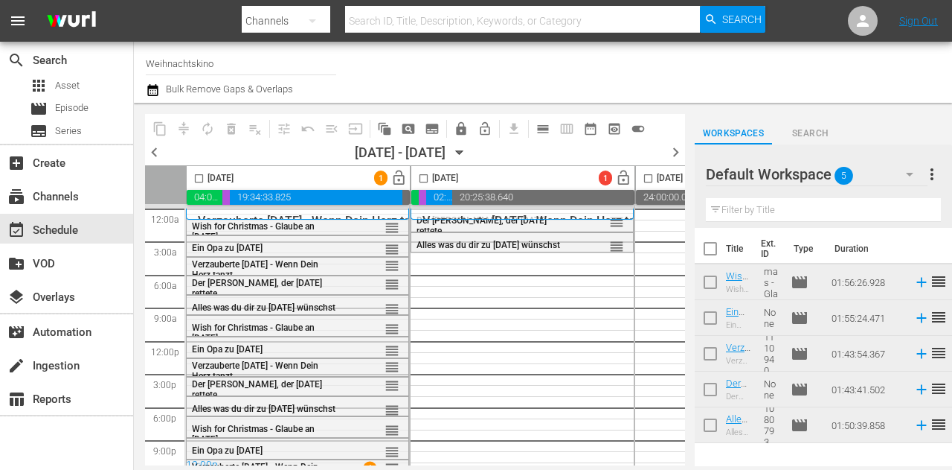
click at [194, 176] on input "checkbox" at bounding box center [198, 181] width 17 height 17
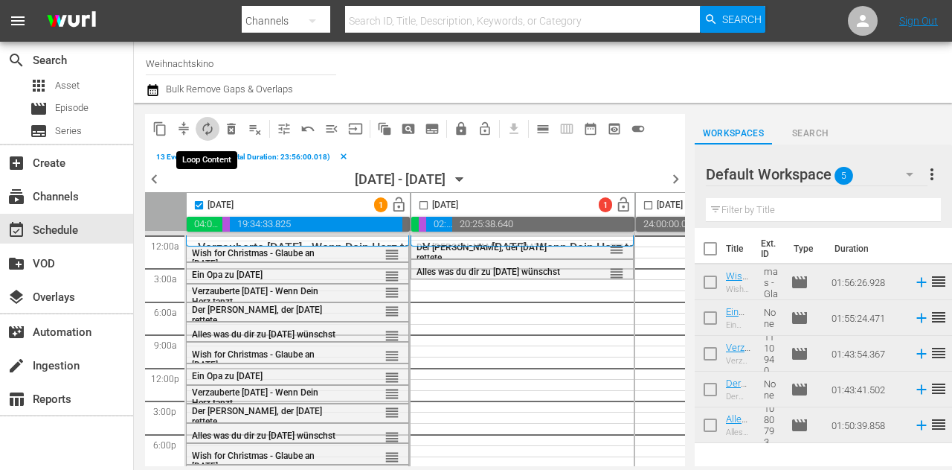
click at [211, 126] on span "autorenew_outlined" at bounding box center [207, 128] width 15 height 15
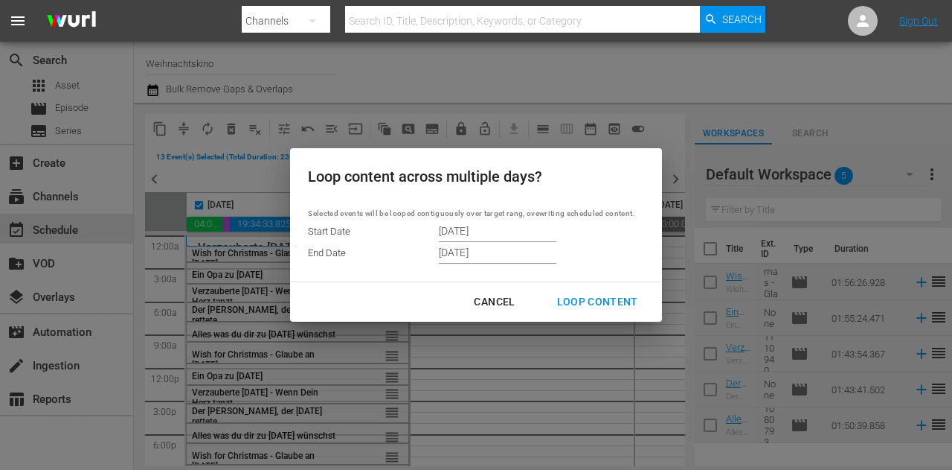
click at [519, 232] on input "[DATE]" at bounding box center [498, 230] width 118 height 22
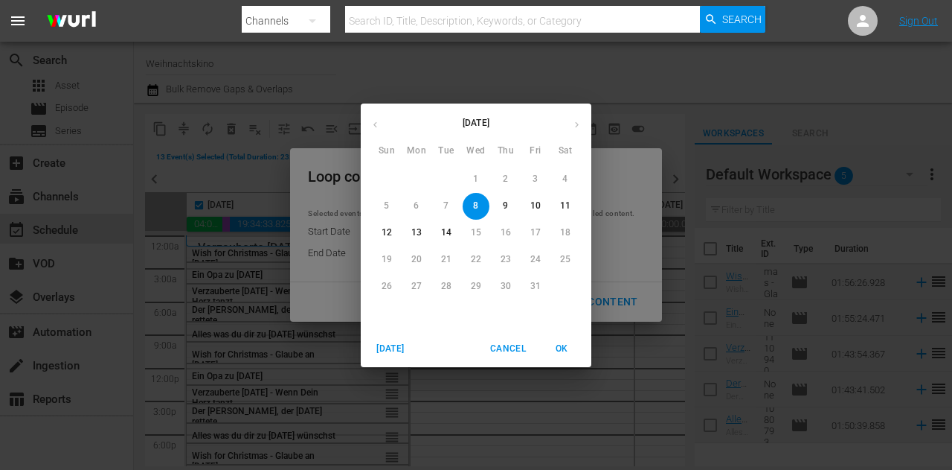
click at [506, 209] on p "9" at bounding box center [505, 205] width 5 height 13
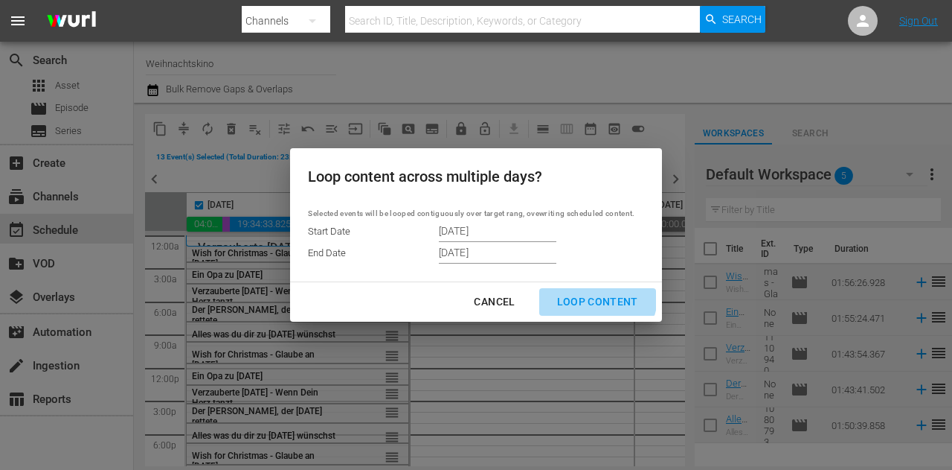
click at [598, 297] on div "Loop Content" at bounding box center [597, 301] width 105 height 19
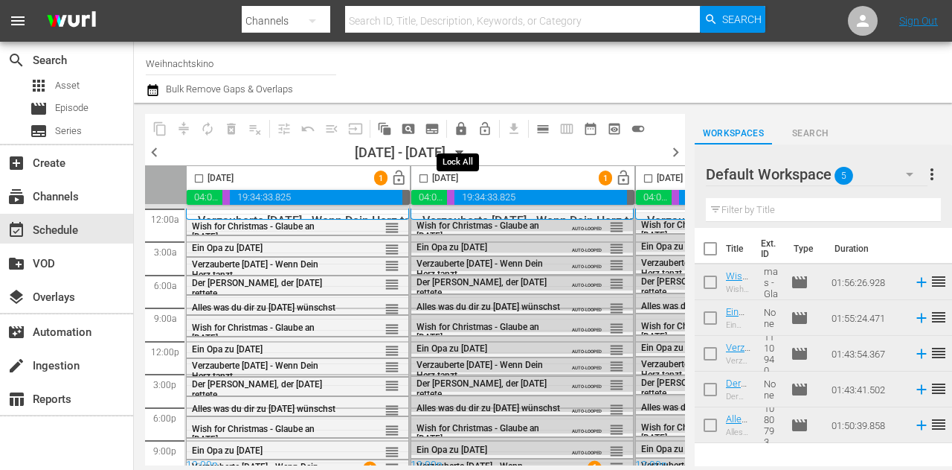
click at [461, 129] on span "lock" at bounding box center [461, 128] width 15 height 15
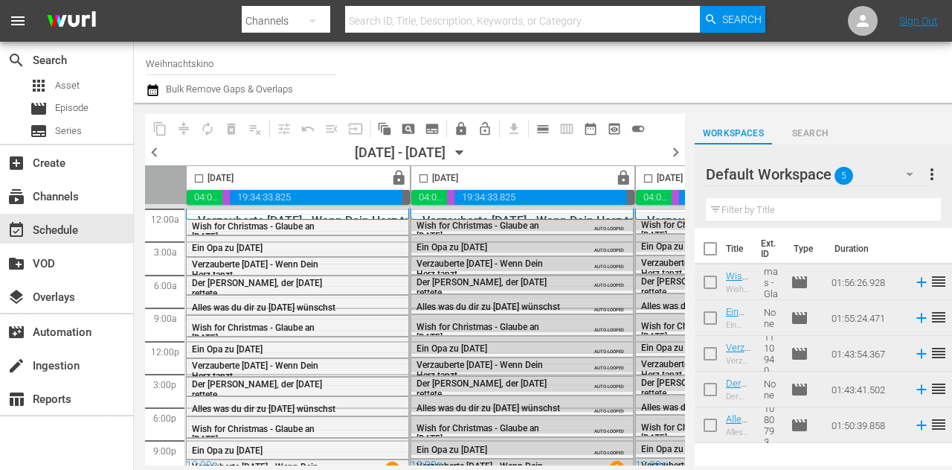
click at [310, 459] on div "12:00p" at bounding box center [297, 465] width 223 height 15
click at [594, 129] on span "date_range_outlined" at bounding box center [590, 128] width 15 height 15
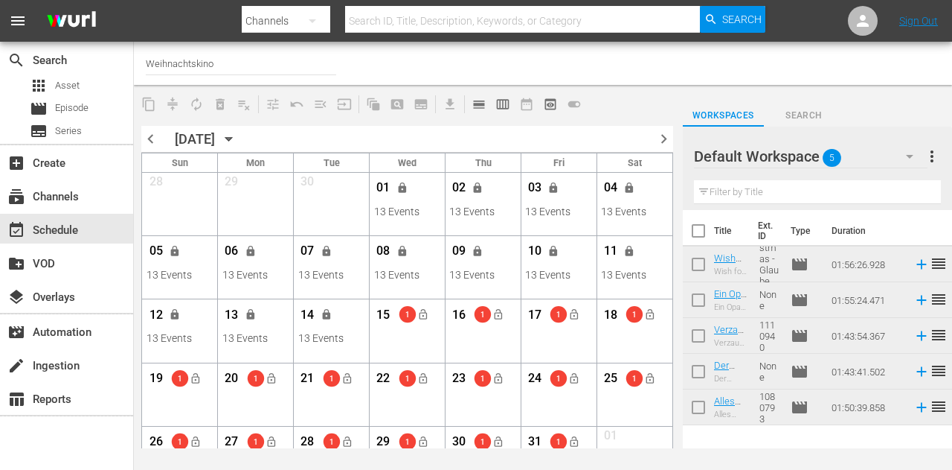
click at [150, 141] on span "chevron_left" at bounding box center [150, 138] width 19 height 19
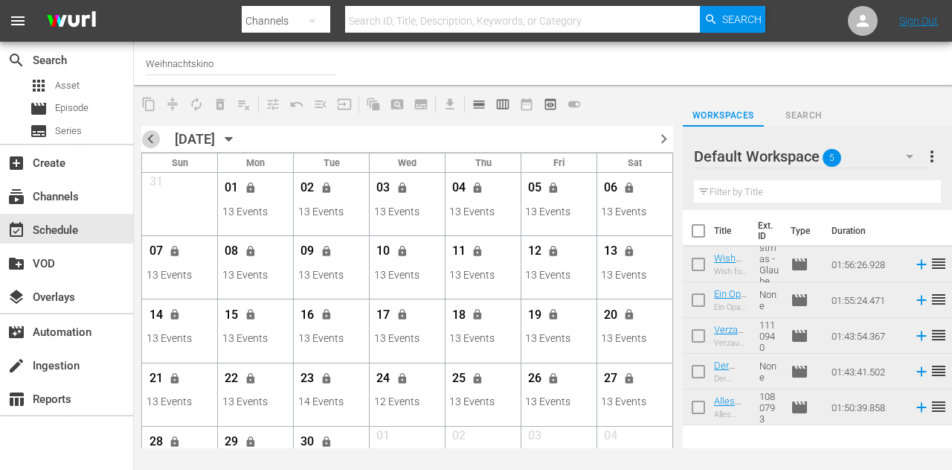
click at [151, 139] on span "chevron_left" at bounding box center [150, 138] width 19 height 19
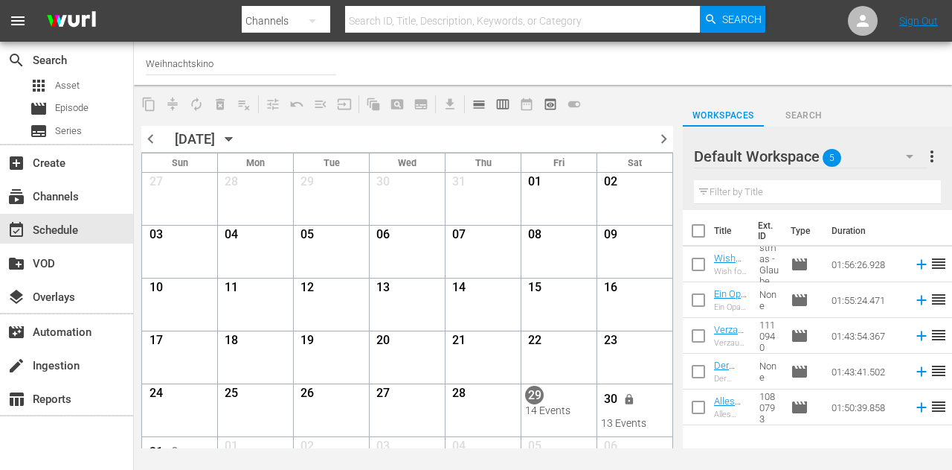
click at [708, 65] on div at bounding box center [760, 63] width 361 height 36
click at [664, 140] on span "chevron_right" at bounding box center [664, 138] width 19 height 19
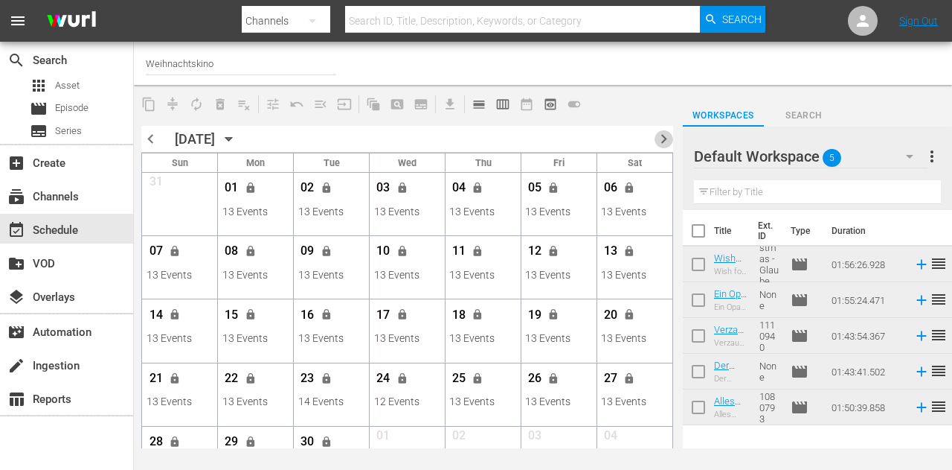
click at [664, 140] on span "chevron_right" at bounding box center [664, 138] width 19 height 19
